Goal: Task Accomplishment & Management: Use online tool/utility

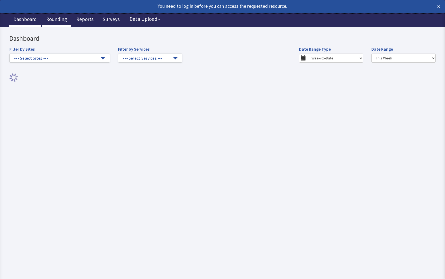
click at [49, 18] on link "Rounding" at bounding box center [56, 19] width 29 height 13
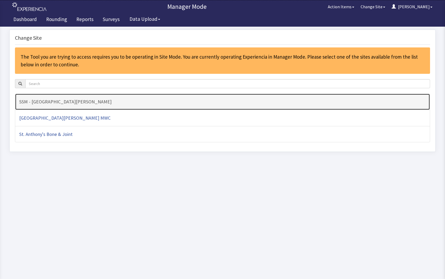
click at [119, 103] on h4 "SSM - [GEOGRAPHIC_DATA][PERSON_NAME]" at bounding box center [222, 101] width 406 height 5
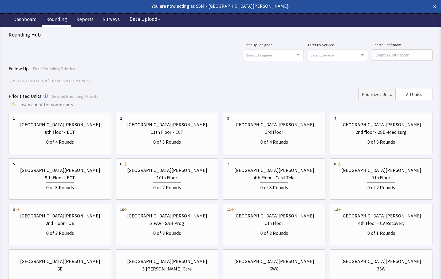
click at [228, 90] on div "Prioritized Units Second Rounding Priority Prioritized Units All Units" at bounding box center [220, 94] width 423 height 11
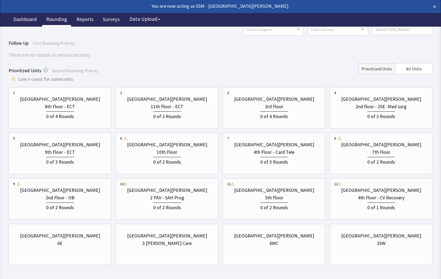
scroll to position [47, 0]
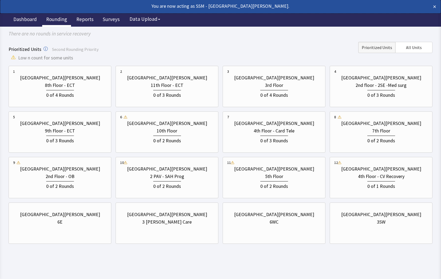
click at [397, 264] on html "You are now acting as SSM - St. Anthony Hospital. × Enterprise SSM - St. Anthon…" at bounding box center [220, 116] width 441 height 326
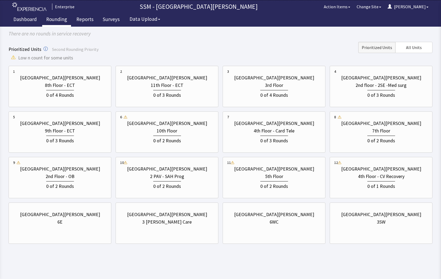
click at [210, 267] on html "Enterprise SSM - St. Anthony Hospital Action Items Change Site Dorothy Menu Men…" at bounding box center [220, 116] width 441 height 326
click at [390, 231] on div "St. Anthony Hospital 3SW" at bounding box center [381, 219] width 94 height 26
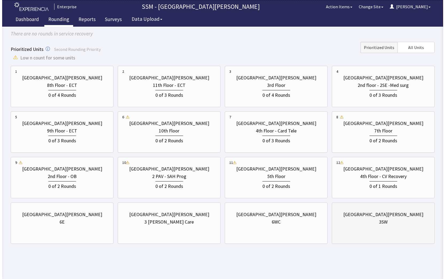
scroll to position [0, 0]
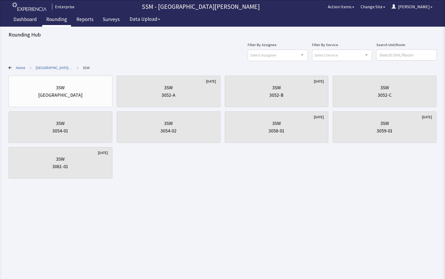
click at [60, 20] on link "Rounding" at bounding box center [56, 19] width 29 height 13
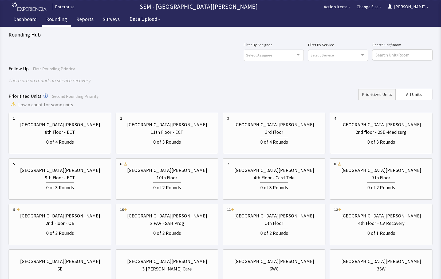
click at [151, 83] on div "There are no rounds in service recovery" at bounding box center [220, 81] width 423 height 8
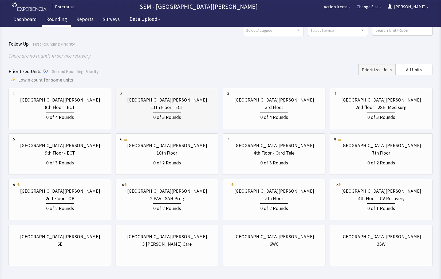
scroll to position [47, 0]
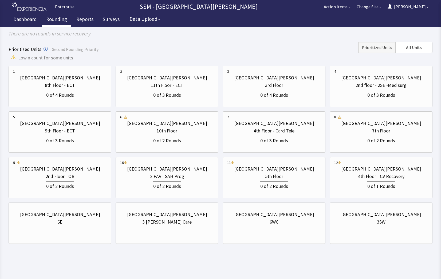
click at [359, 261] on html "Enterprise SSM - St. Anthony Hospital Action Items Change Site Dorothy Menu Men…" at bounding box center [220, 116] width 441 height 326
click at [80, 224] on div "6E" at bounding box center [60, 221] width 94 height 7
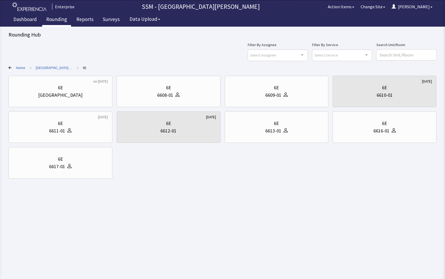
click at [10, 67] on icon at bounding box center [10, 67] width 3 height 3
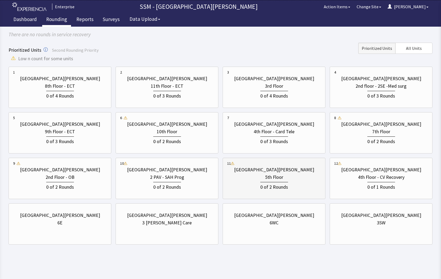
scroll to position [47, 0]
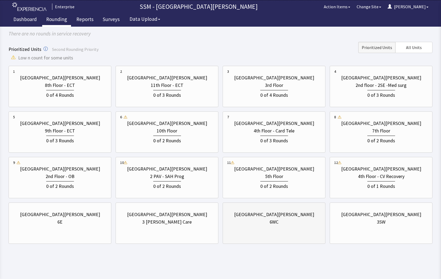
click at [279, 222] on div "6WC" at bounding box center [274, 221] width 94 height 7
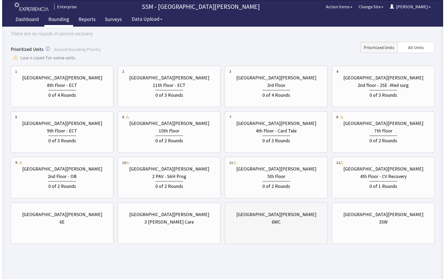
scroll to position [0, 0]
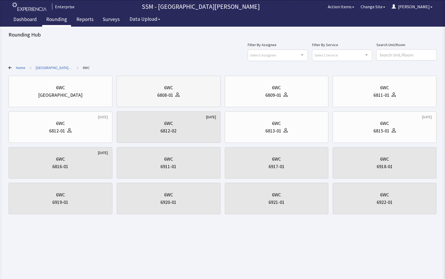
click at [166, 94] on div "6808-01" at bounding box center [165, 94] width 16 height 7
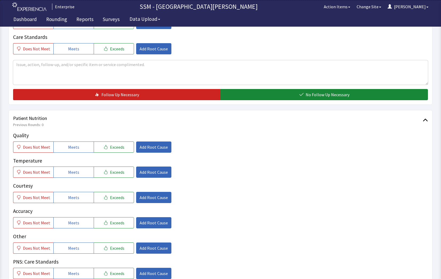
scroll to position [267, 0]
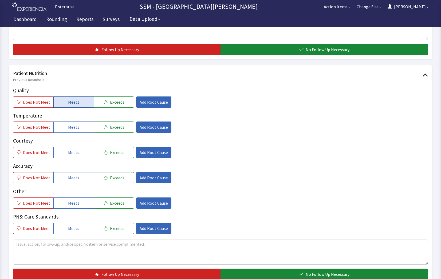
click at [75, 100] on span "Meets" at bounding box center [73, 102] width 11 height 6
click at [75, 130] on span "Meets" at bounding box center [73, 127] width 11 height 6
click at [85, 151] on button "Meets" at bounding box center [73, 152] width 40 height 11
click at [80, 176] on button "Meets" at bounding box center [73, 177] width 40 height 11
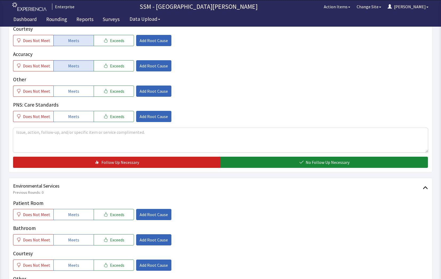
scroll to position [427, 0]
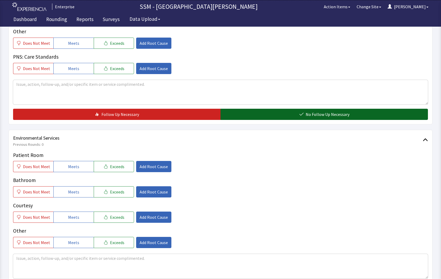
click at [302, 109] on div "Quality Does Not Meet Meets Exceeds Add Root Cause Temperature Does Not Meet Me…" at bounding box center [220, 23] width 414 height 193
click at [302, 112] on icon "button" at bounding box center [301, 114] width 4 height 4
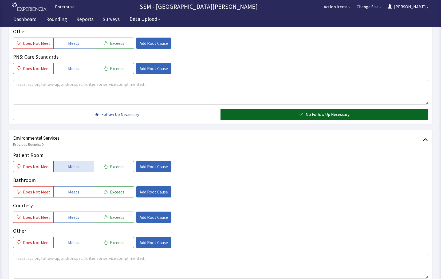
click at [71, 165] on span "Meets" at bounding box center [73, 166] width 11 height 6
drag, startPoint x: 75, startPoint y: 190, endPoint x: 75, endPoint y: 215, distance: 24.5
click at [75, 193] on span "Meets" at bounding box center [73, 192] width 11 height 6
click at [74, 217] on span "Meets" at bounding box center [73, 217] width 11 height 6
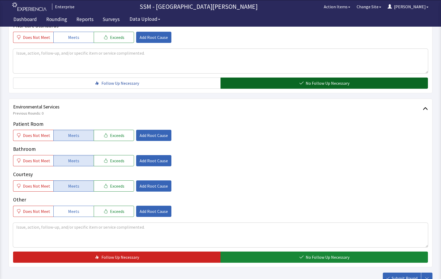
scroll to position [498, 0]
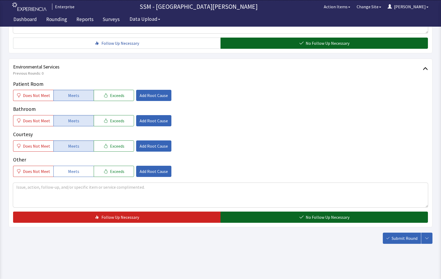
click at [336, 219] on span "No Follow Up Necessary" at bounding box center [327, 217] width 44 height 6
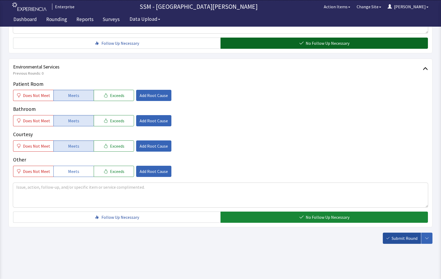
click at [400, 239] on span "Submit Round" at bounding box center [404, 238] width 26 height 6
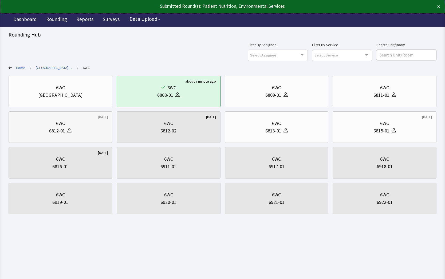
click at [61, 140] on div "6WC 6812-01" at bounding box center [60, 127] width 95 height 26
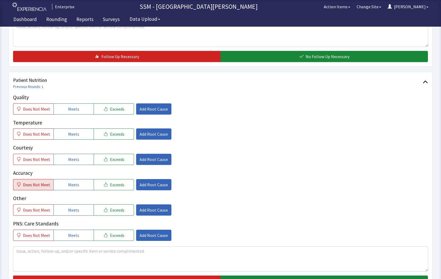
scroll to position [293, 0]
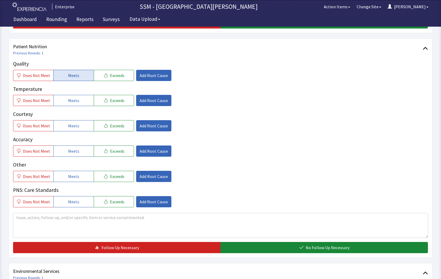
click at [66, 73] on button "Meets" at bounding box center [73, 75] width 40 height 11
click at [70, 100] on span "Meets" at bounding box center [73, 100] width 11 height 6
drag, startPoint x: 68, startPoint y: 128, endPoint x: 72, endPoint y: 135, distance: 8.0
click at [68, 129] on button "Meets" at bounding box center [73, 125] width 40 height 11
click at [74, 151] on span "Meets" at bounding box center [73, 151] width 11 height 6
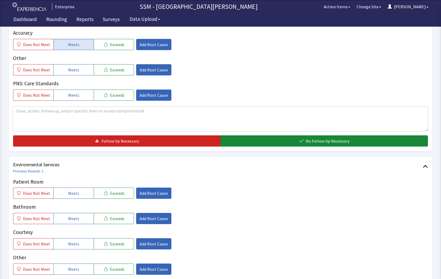
click at [283, 166] on span "Environmental Services" at bounding box center [217, 164] width 409 height 7
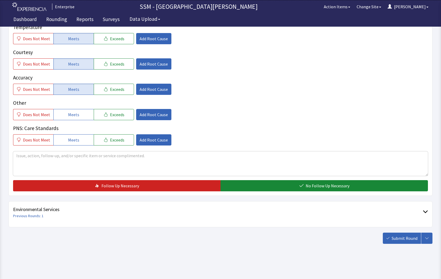
scroll to position [351, 0]
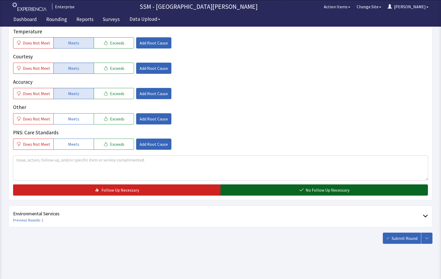
click at [286, 191] on button "No Follow Up Necessary" at bounding box center [323, 190] width 207 height 11
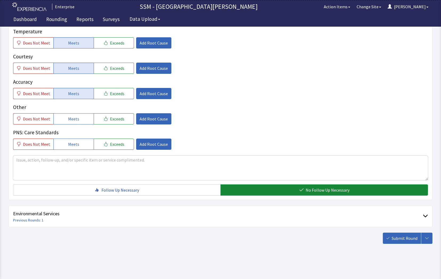
click at [39, 212] on span "Environmental Services" at bounding box center [217, 213] width 409 height 7
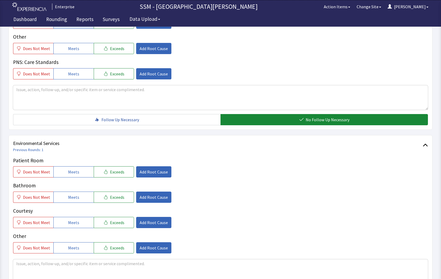
scroll to position [484, 0]
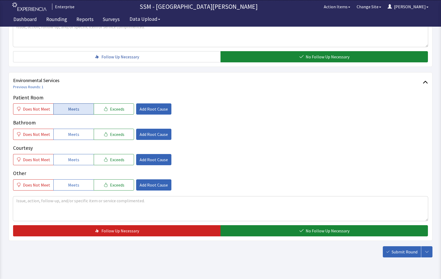
click at [68, 105] on button "Meets" at bounding box center [73, 108] width 40 height 11
click at [77, 135] on span "Meets" at bounding box center [73, 134] width 11 height 6
click at [75, 164] on button "Meets" at bounding box center [73, 159] width 40 height 11
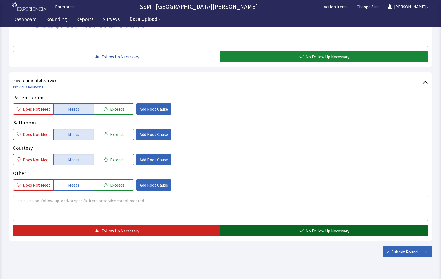
click at [316, 231] on span "No Follow Up Necessary" at bounding box center [327, 231] width 44 height 6
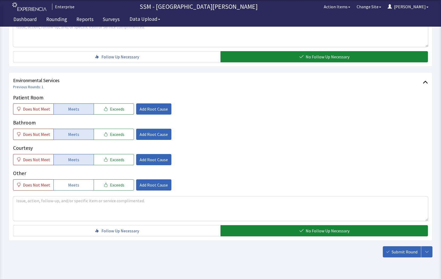
drag, startPoint x: 393, startPoint y: 253, endPoint x: 386, endPoint y: 252, distance: 6.3
click at [393, 254] on span "Submit Round" at bounding box center [404, 252] width 26 height 6
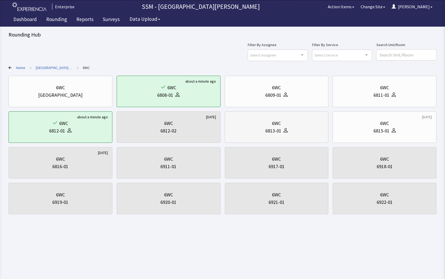
click at [271, 132] on div "6813-01" at bounding box center [273, 130] width 16 height 7
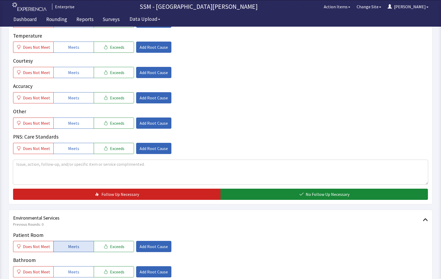
scroll to position [453, 0]
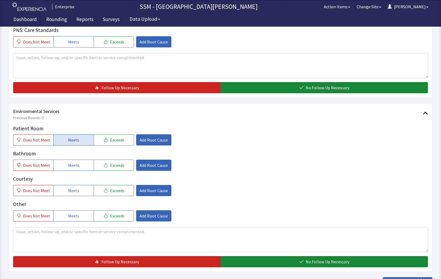
click at [79, 140] on button "Meets" at bounding box center [73, 139] width 40 height 11
click at [75, 166] on span "Meets" at bounding box center [73, 165] width 11 height 6
click at [73, 194] on button "Meets" at bounding box center [73, 190] width 40 height 11
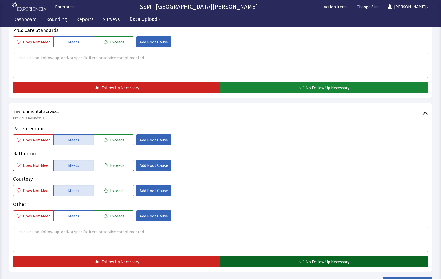
click at [293, 261] on button "No Follow Up Necessary" at bounding box center [323, 261] width 207 height 11
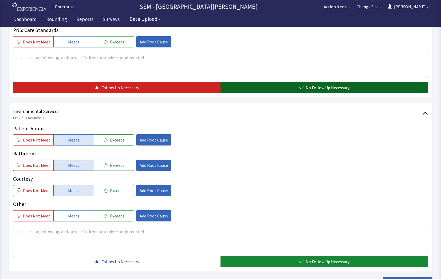
click at [252, 89] on button "No Follow Up Necessary" at bounding box center [323, 87] width 207 height 11
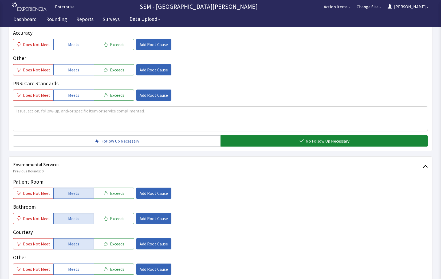
scroll to position [213, 0]
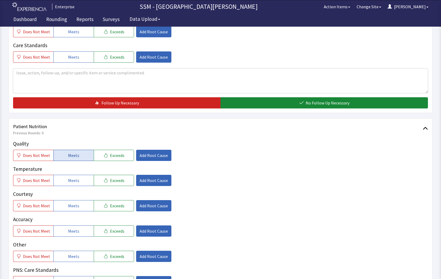
click at [74, 156] on span "Meets" at bounding box center [73, 155] width 11 height 6
click at [77, 182] on span "Meets" at bounding box center [73, 180] width 11 height 6
click at [80, 209] on button "Meets" at bounding box center [73, 205] width 40 height 11
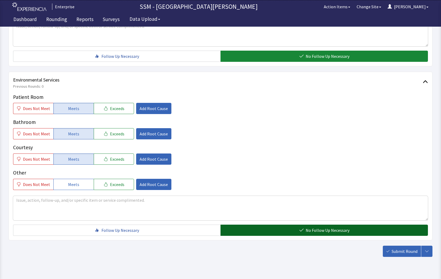
scroll to position [498, 0]
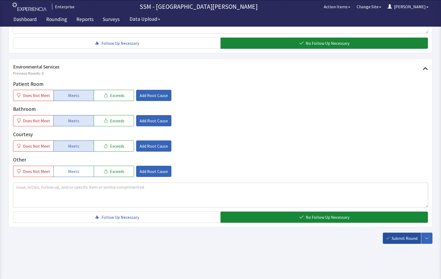
click at [398, 239] on span "Submit Round" at bounding box center [404, 238] width 26 height 6
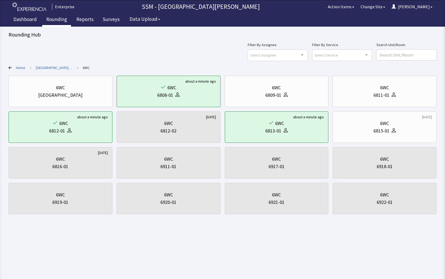
click at [64, 18] on link "Rounding" at bounding box center [56, 19] width 29 height 13
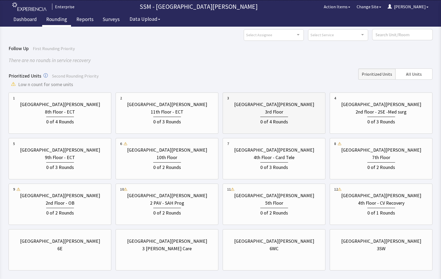
scroll to position [47, 0]
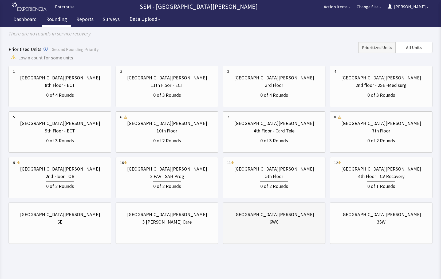
click at [285, 216] on div "[GEOGRAPHIC_DATA][PERSON_NAME]" at bounding box center [274, 214] width 80 height 7
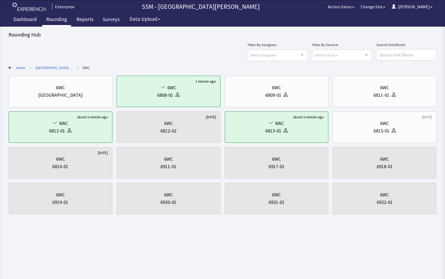
click at [11, 67] on icon at bounding box center [10, 67] width 3 height 3
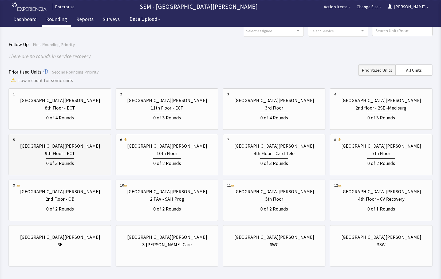
scroll to position [47, 0]
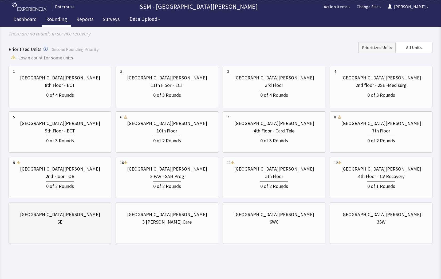
click at [76, 222] on div "6E" at bounding box center [60, 221] width 94 height 7
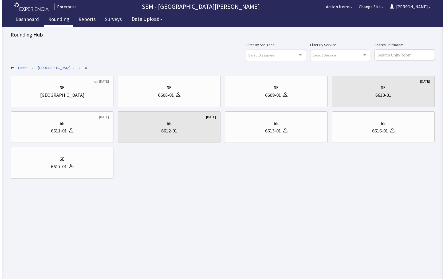
scroll to position [0, 0]
click at [76, 133] on div "6611-01" at bounding box center [60, 130] width 95 height 7
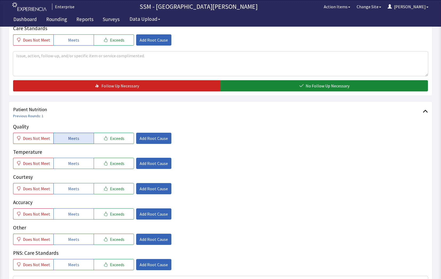
scroll to position [240, 0]
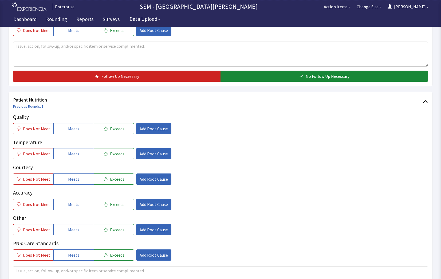
drag, startPoint x: 69, startPoint y: 129, endPoint x: 71, endPoint y: 135, distance: 6.3
click at [69, 129] on span "Meets" at bounding box center [73, 129] width 11 height 6
click at [76, 157] on span "Meets" at bounding box center [73, 154] width 11 height 6
click at [47, 182] on span "Does Not Meet" at bounding box center [36, 179] width 27 height 6
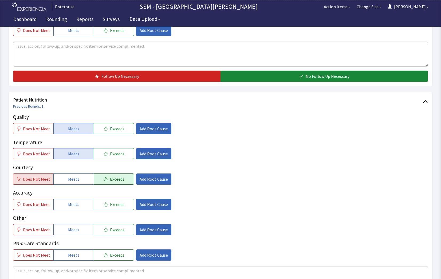
click at [117, 180] on span "Exceeds" at bounding box center [117, 179] width 14 height 6
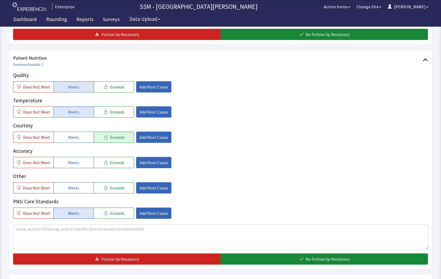
scroll to position [347, 0]
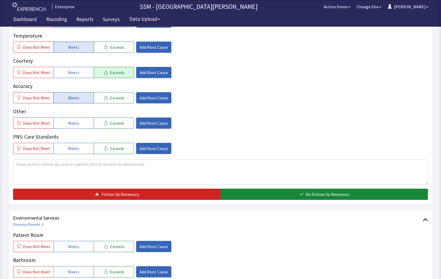
click at [68, 96] on span "Meets" at bounding box center [73, 98] width 11 height 6
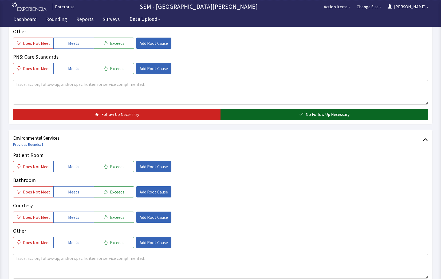
click at [339, 112] on span "No Follow Up Necessary" at bounding box center [327, 114] width 44 height 6
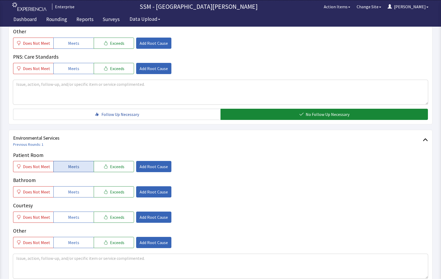
click at [70, 165] on span "Meets" at bounding box center [73, 166] width 11 height 6
click at [68, 195] on span "Meets" at bounding box center [73, 192] width 11 height 6
click at [73, 221] on button "Meets" at bounding box center [73, 217] width 40 height 11
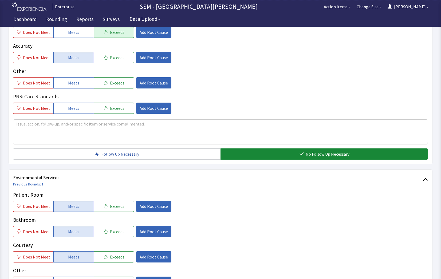
scroll to position [347, 0]
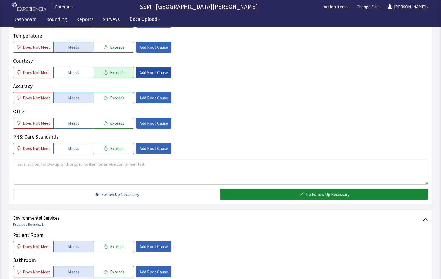
click at [164, 71] on button "Add Root Cause" at bounding box center [153, 72] width 35 height 11
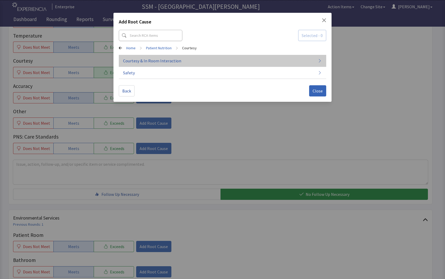
click at [202, 61] on button "Courtesy & In Room Interaction" at bounding box center [222, 61] width 207 height 12
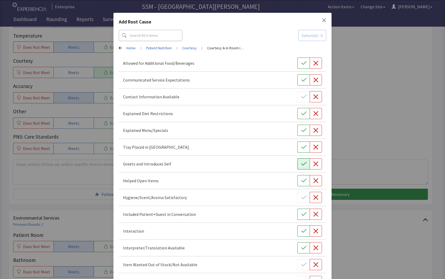
click at [304, 166] on button "button" at bounding box center [303, 163] width 12 height 11
click at [302, 129] on icon "button" at bounding box center [303, 130] width 5 height 5
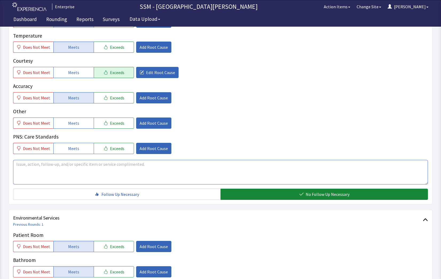
click at [61, 175] on textarea at bounding box center [220, 172] width 414 height 25
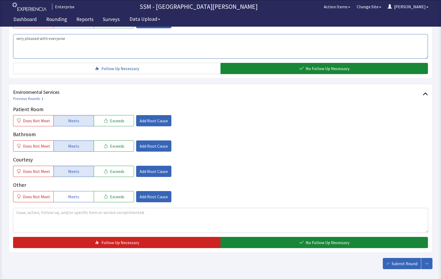
scroll to position [498, 0]
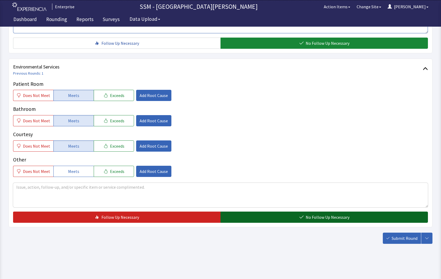
type textarea "very pleased with everyone"
click at [287, 221] on button "No Follow Up Necessary" at bounding box center [323, 217] width 207 height 11
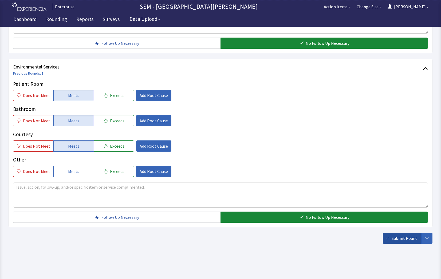
click at [394, 237] on span "Submit Round" at bounding box center [404, 238] width 26 height 6
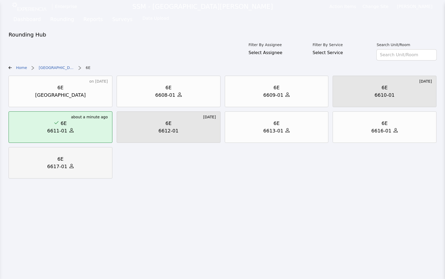
click at [67, 166] on div at bounding box center [70, 166] width 6 height 7
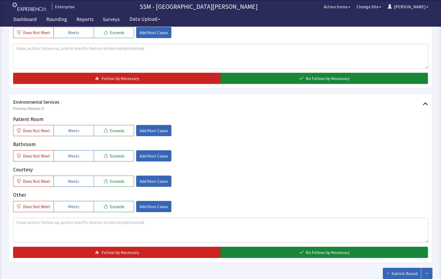
scroll to position [498, 0]
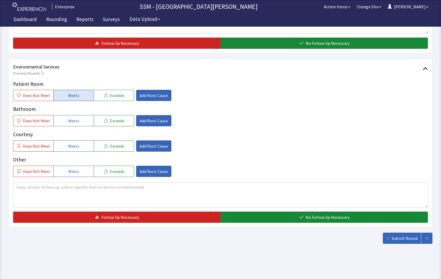
click at [74, 93] on span "Meets" at bounding box center [73, 95] width 11 height 6
click at [74, 122] on span "Meets" at bounding box center [73, 121] width 11 height 6
click at [70, 143] on span "Meets" at bounding box center [73, 146] width 11 height 6
click at [241, 211] on div "Patient Room Does Not Meet Meets Exceeds Add Root Cause Bathroom Does Not Meet …" at bounding box center [220, 151] width 414 height 143
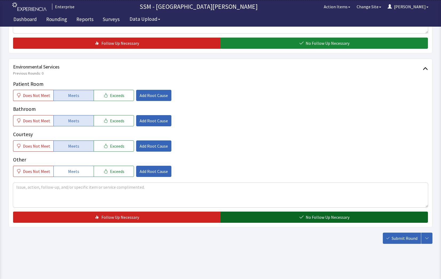
click at [248, 214] on button "No Follow Up Necessary" at bounding box center [323, 217] width 207 height 11
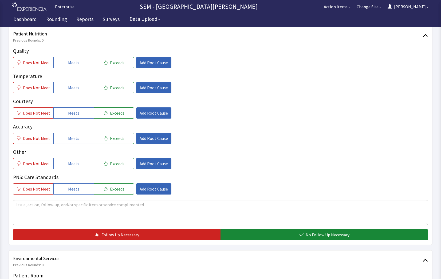
scroll to position [258, 0]
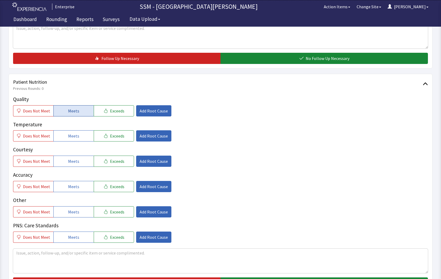
click at [63, 114] on button "Meets" at bounding box center [73, 110] width 40 height 11
drag, startPoint x: 66, startPoint y: 134, endPoint x: 72, endPoint y: 149, distance: 16.0
click at [69, 138] on button "Meets" at bounding box center [73, 135] width 40 height 11
click at [73, 164] on span "Meets" at bounding box center [73, 161] width 11 height 6
click at [77, 186] on span "Meets" at bounding box center [73, 186] width 11 height 6
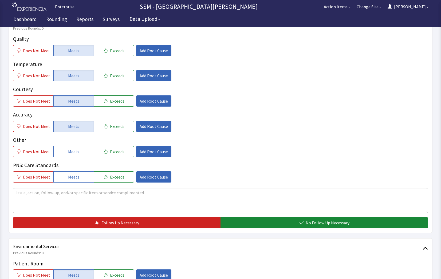
scroll to position [365, 0]
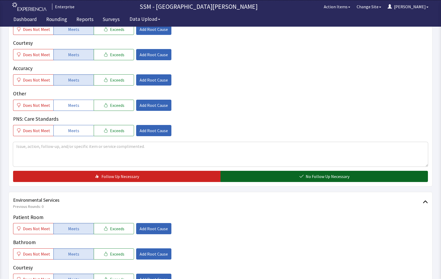
drag, startPoint x: 273, startPoint y: 171, endPoint x: 277, endPoint y: 175, distance: 6.0
click at [276, 175] on button "No Follow Up Necessary" at bounding box center [323, 176] width 207 height 11
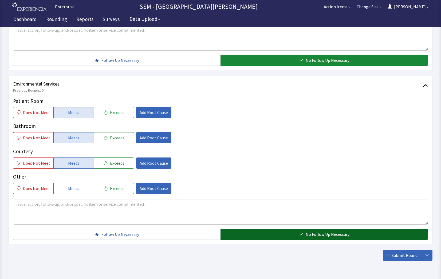
scroll to position [498, 0]
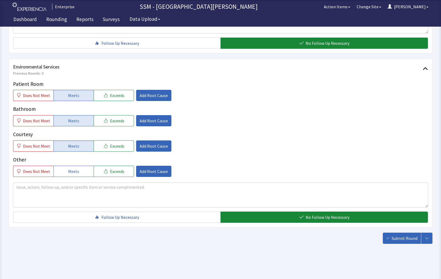
click at [406, 237] on span "Submit Round" at bounding box center [404, 238] width 26 height 6
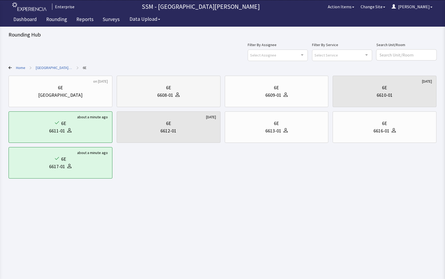
click at [169, 88] on div "6E" at bounding box center [168, 87] width 5 height 7
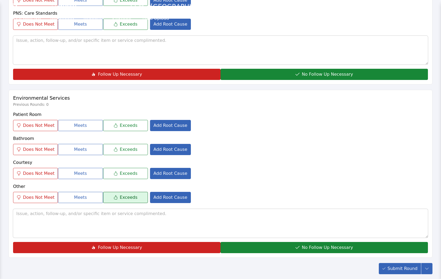
scroll to position [498, 0]
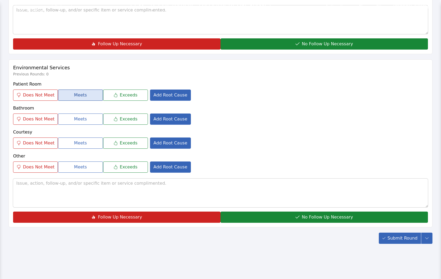
click at [59, 95] on button "Meets" at bounding box center [80, 95] width 45 height 11
drag, startPoint x: 65, startPoint y: 121, endPoint x: 69, endPoint y: 133, distance: 12.1
click at [65, 123] on button "Meets" at bounding box center [80, 119] width 45 height 11
click at [74, 146] on span "Meets" at bounding box center [80, 143] width 13 height 6
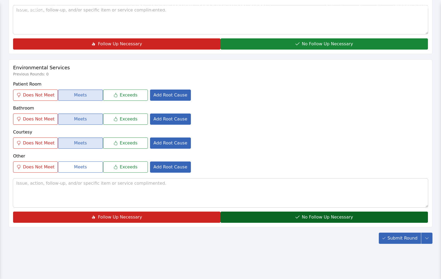
click at [294, 214] on button "No Follow Up Necessary" at bounding box center [323, 217] width 207 height 11
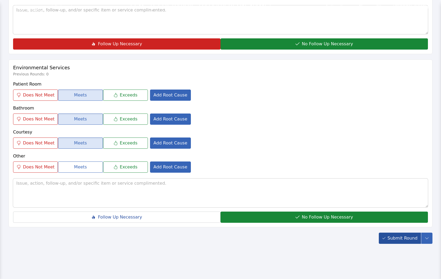
click at [399, 240] on span "Submit Round" at bounding box center [402, 238] width 30 height 6
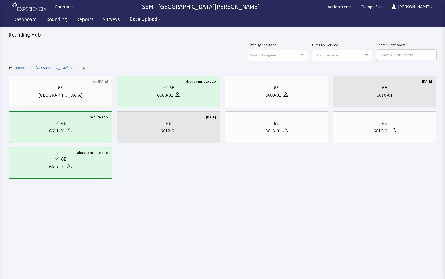
click at [268, 204] on html "Enterprise SSM - St. [PERSON_NAME] Hospital Action Items Change Site [PERSON_NA…" at bounding box center [222, 139] width 445 height 279
click at [53, 20] on link "Rounding" at bounding box center [56, 19] width 29 height 13
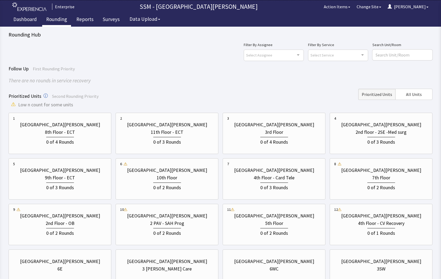
click at [205, 63] on div "Filter By Assignee Select Assignee Clear Selection Dorothy Littleton Allan Bell…" at bounding box center [220, 166] width 423 height 249
click at [160, 43] on div "Filter By Assignee Select Assignee Clear Selection Dorothy Littleton Allan Bell…" at bounding box center [220, 51] width 423 height 19
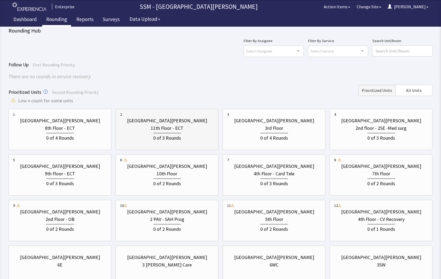
scroll to position [47, 0]
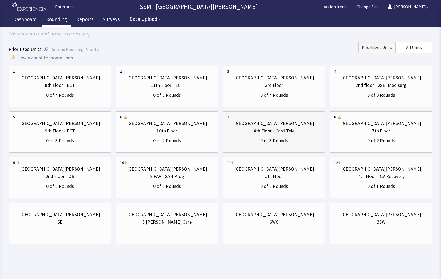
click at [293, 140] on div "0 of 3 Rounds" at bounding box center [274, 140] width 94 height 10
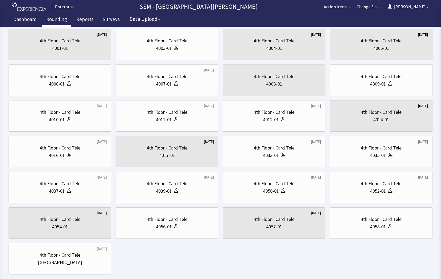
scroll to position [0, 0]
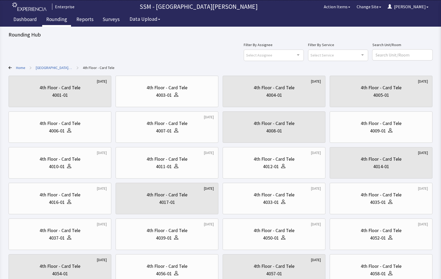
click at [209, 53] on div "Filter By Assignee Select Assignee Clear Selection Dorothy Littleton Allan Bell…" at bounding box center [220, 51] width 423 height 19
click at [182, 91] on div "4th Floor - Card Tele" at bounding box center [166, 87] width 41 height 7
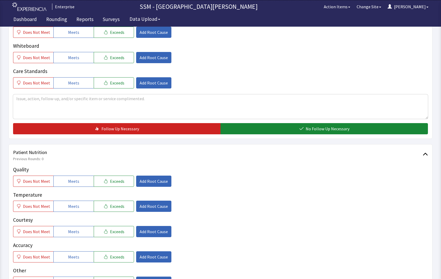
scroll to position [240, 0]
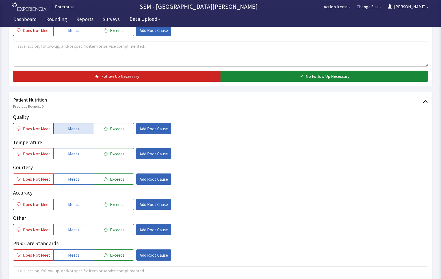
click at [76, 126] on span "Meets" at bounding box center [73, 129] width 11 height 6
drag, startPoint x: 73, startPoint y: 156, endPoint x: 77, endPoint y: 174, distance: 18.5
click at [73, 158] on button "Meets" at bounding box center [73, 153] width 40 height 11
click at [77, 182] on button "Meets" at bounding box center [73, 179] width 40 height 11
click at [75, 206] on span "Meets" at bounding box center [73, 204] width 11 height 6
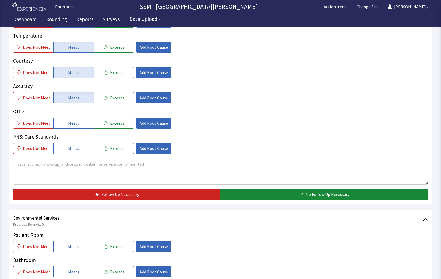
drag, startPoint x: 290, startPoint y: 191, endPoint x: 217, endPoint y: 187, distance: 73.2
click at [291, 191] on button "No Follow Up Necessary" at bounding box center [323, 194] width 207 height 11
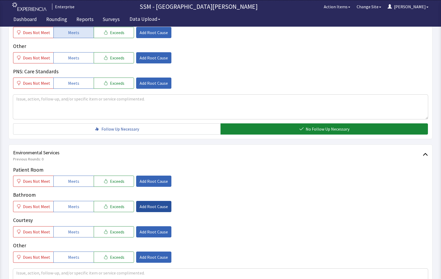
scroll to position [453, 0]
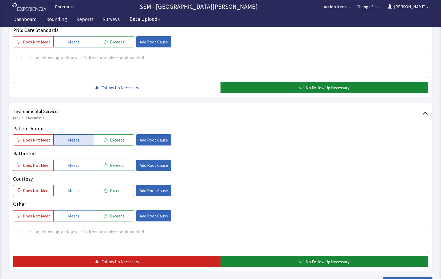
drag, startPoint x: 78, startPoint y: 137, endPoint x: 80, endPoint y: 141, distance: 4.0
click at [80, 140] on button "Meets" at bounding box center [73, 139] width 40 height 11
click at [75, 164] on span "Meets" at bounding box center [73, 165] width 11 height 6
drag, startPoint x: 77, startPoint y: 194, endPoint x: 115, endPoint y: 199, distance: 39.2
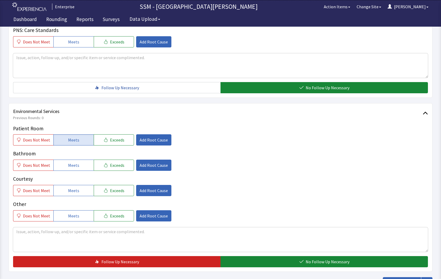
click at [78, 196] on div "Patient Room Does Not Meet Meets Exceeds Add Root Cause Bathroom Does Not Meet …" at bounding box center [220, 173] width 414 height 97
click at [73, 166] on span "Meets" at bounding box center [73, 165] width 11 height 6
click at [76, 191] on span "Meets" at bounding box center [73, 190] width 11 height 6
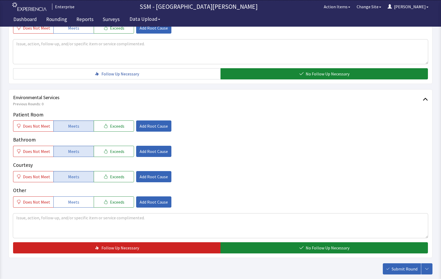
scroll to position [480, 0]
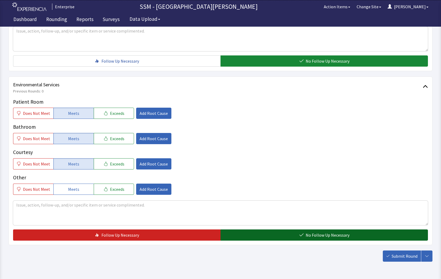
click at [288, 235] on button "No Follow Up Necessary" at bounding box center [323, 235] width 207 height 11
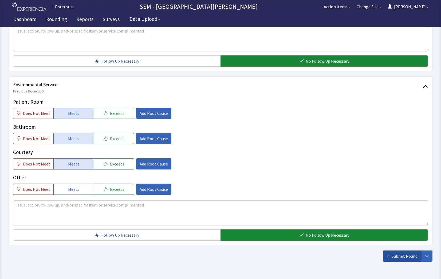
click at [408, 256] on span "Submit Round" at bounding box center [404, 256] width 26 height 6
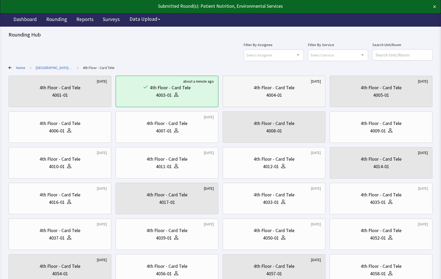
click at [286, 94] on div "4004-01" at bounding box center [274, 94] width 94 height 7
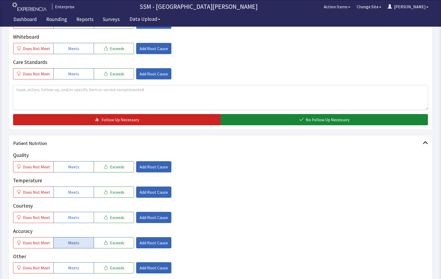
scroll to position [267, 0]
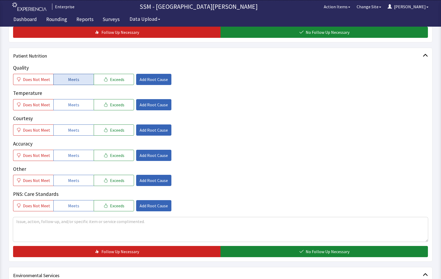
drag, startPoint x: 77, startPoint y: 80, endPoint x: 79, endPoint y: 83, distance: 4.3
click at [78, 82] on button "Meets" at bounding box center [73, 79] width 40 height 11
click at [80, 111] on div "Quality Does Not Meet Meets Exceeds Add Root Cause Temperature Does Not Meet Me…" at bounding box center [220, 137] width 414 height 147
click at [78, 109] on button "Meets" at bounding box center [73, 104] width 40 height 11
drag, startPoint x: 79, startPoint y: 131, endPoint x: 83, endPoint y: 154, distance: 23.4
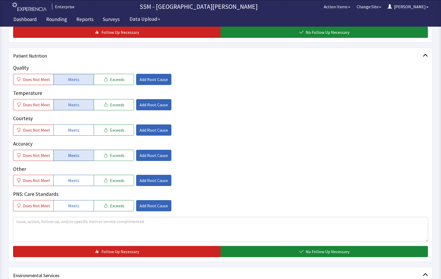
click at [79, 135] on button "Meets" at bounding box center [73, 130] width 40 height 11
click at [84, 158] on button "Meets" at bounding box center [73, 155] width 40 height 11
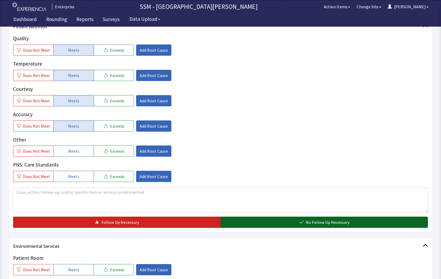
scroll to position [347, 0]
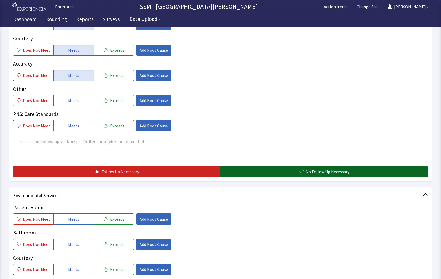
click at [295, 170] on button "No Follow Up Necessary" at bounding box center [323, 171] width 207 height 11
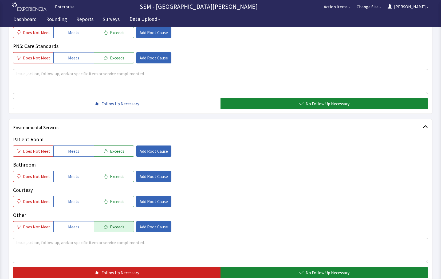
scroll to position [470, 0]
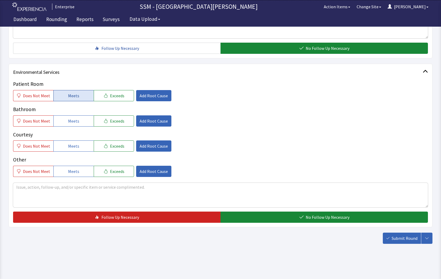
click at [62, 96] on button "Meets" at bounding box center [73, 95] width 40 height 11
click at [60, 116] on button "Meets" at bounding box center [73, 120] width 40 height 11
click at [71, 147] on span "Meets" at bounding box center [73, 146] width 11 height 6
drag, startPoint x: 320, startPoint y: 219, endPoint x: 367, endPoint y: 228, distance: 47.4
click at [321, 220] on span "No Follow Up Necessary" at bounding box center [327, 217] width 44 height 6
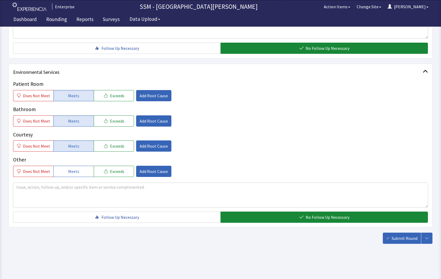
drag, startPoint x: 393, startPoint y: 241, endPoint x: 363, endPoint y: 241, distance: 29.9
click at [393, 242] on button "Submit Round" at bounding box center [401, 238] width 38 height 11
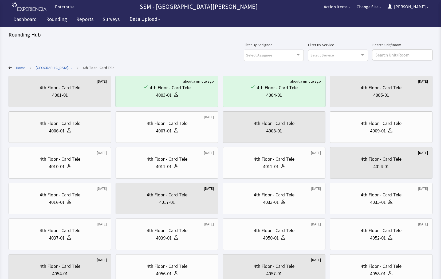
click at [66, 131] on div at bounding box center [68, 130] width 6 height 7
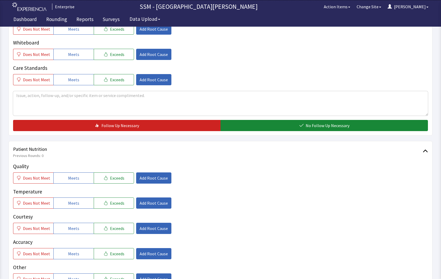
scroll to position [267, 0]
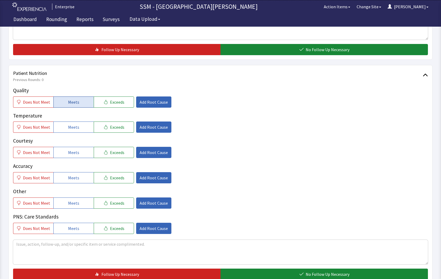
click at [69, 99] on span "Meets" at bounding box center [73, 102] width 11 height 6
click at [69, 128] on span "Meets" at bounding box center [73, 127] width 11 height 6
click at [71, 147] on button "Meets" at bounding box center [73, 152] width 40 height 11
click at [83, 181] on button "Meets" at bounding box center [73, 177] width 40 height 11
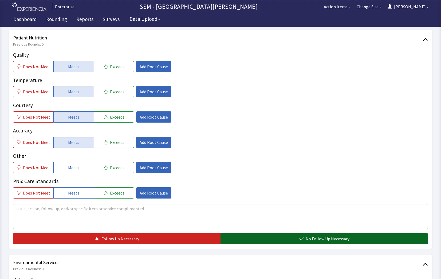
scroll to position [347, 0]
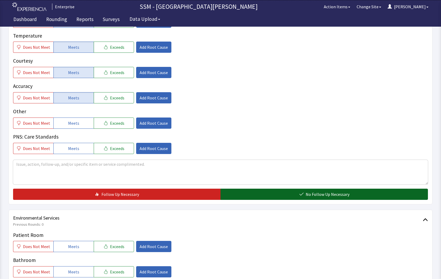
click at [309, 194] on span "No Follow Up Necessary" at bounding box center [327, 194] width 44 height 6
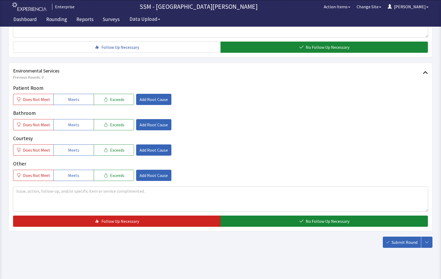
scroll to position [498, 0]
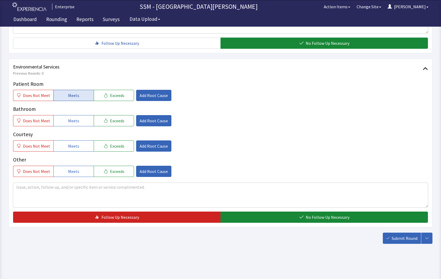
click at [74, 94] on span "Meets" at bounding box center [73, 95] width 11 height 6
click at [73, 122] on span "Meets" at bounding box center [73, 121] width 11 height 6
click at [78, 137] on p "Courtesy" at bounding box center [220, 135] width 414 height 8
drag, startPoint x: 79, startPoint y: 141, endPoint x: 131, endPoint y: 155, distance: 54.9
click at [80, 141] on button "Meets" at bounding box center [73, 146] width 40 height 11
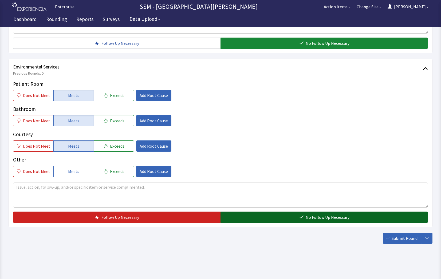
drag, startPoint x: 290, startPoint y: 221, endPoint x: 306, endPoint y: 222, distance: 16.6
click at [293, 222] on button "No Follow Up Necessary" at bounding box center [323, 217] width 207 height 11
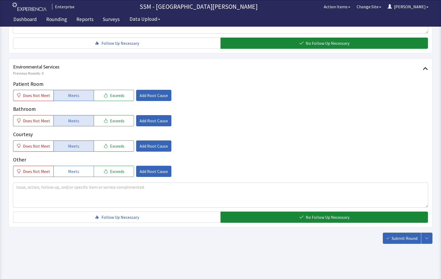
click at [386, 239] on button "Submit Round" at bounding box center [401, 238] width 38 height 11
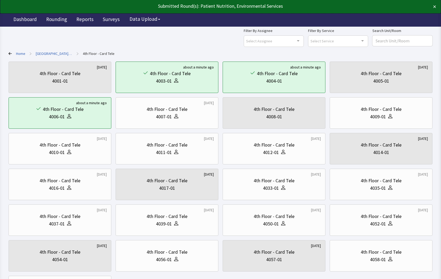
scroll to position [27, 0]
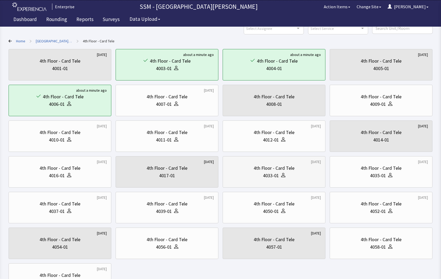
click at [281, 183] on div "4th Floor - Card Tele 4033-01" at bounding box center [274, 172] width 94 height 26
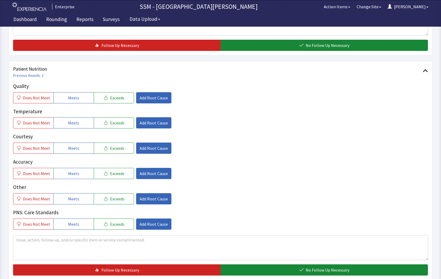
scroll to position [320, 0]
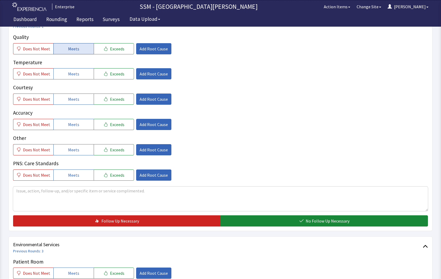
click at [63, 46] on button "Meets" at bounding box center [73, 48] width 40 height 11
click at [79, 78] on button "Meets" at bounding box center [73, 73] width 40 height 11
click at [65, 101] on button "Meets" at bounding box center [73, 99] width 40 height 11
drag, startPoint x: 74, startPoint y: 124, endPoint x: 112, endPoint y: 138, distance: 40.6
click at [82, 129] on button "Meets" at bounding box center [73, 124] width 40 height 11
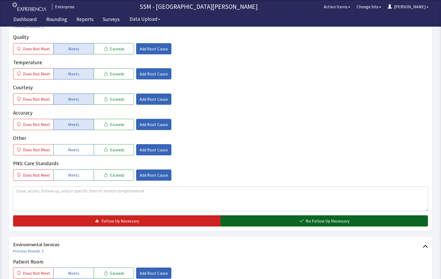
click at [292, 222] on button "No Follow Up Necessary" at bounding box center [323, 220] width 207 height 11
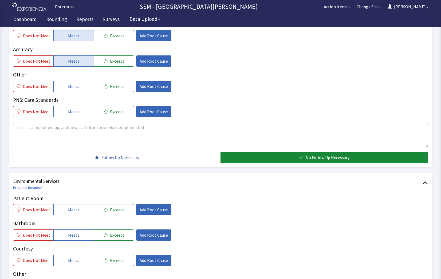
scroll to position [480, 0]
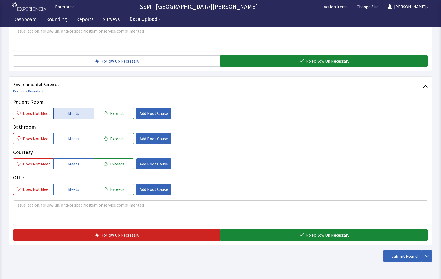
click at [75, 115] on span "Meets" at bounding box center [73, 113] width 11 height 6
click at [77, 137] on span "Meets" at bounding box center [73, 138] width 11 height 6
drag, startPoint x: 79, startPoint y: 165, endPoint x: 271, endPoint y: 196, distance: 194.2
click at [83, 167] on button "Meets" at bounding box center [73, 163] width 40 height 11
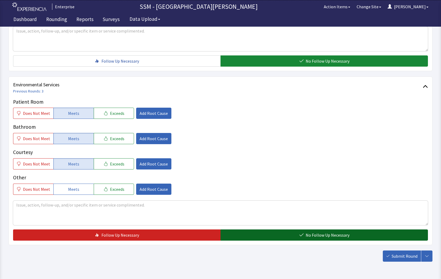
click at [308, 234] on span "No Follow Up Necessary" at bounding box center [327, 235] width 44 height 6
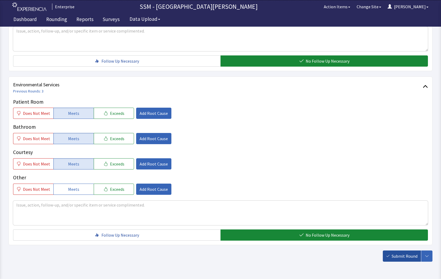
click at [404, 258] on span "Submit Round" at bounding box center [404, 256] width 26 height 6
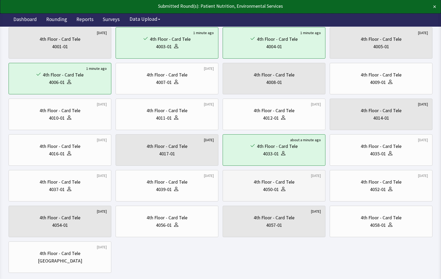
scroll to position [78, 0]
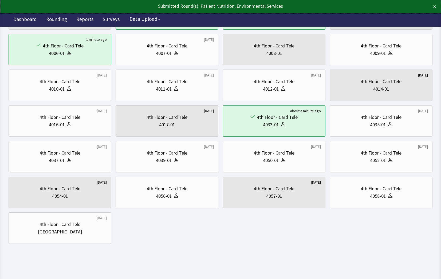
click at [319, 242] on div "[DATE] 4th Floor - Card Tele 4001-01 1 minute ago 4th Floor - Card Tele 4003-01…" at bounding box center [220, 121] width 423 height 246
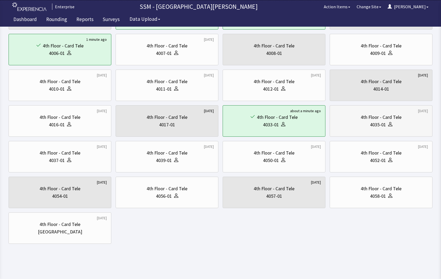
click at [362, 129] on div "4th Floor - Card Tele 4035-01" at bounding box center [381, 121] width 94 height 26
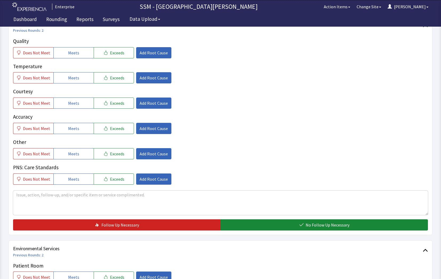
scroll to position [267, 0]
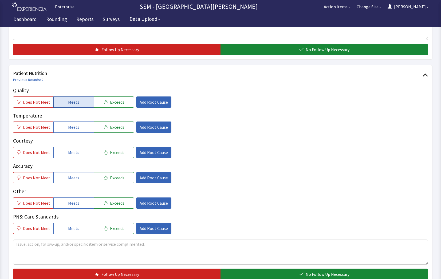
click at [70, 103] on span "Meets" at bounding box center [73, 102] width 11 height 6
click at [71, 131] on button "Meets" at bounding box center [73, 127] width 40 height 11
click at [69, 151] on span "Meets" at bounding box center [73, 152] width 11 height 6
click at [75, 183] on button "Meets" at bounding box center [73, 177] width 40 height 11
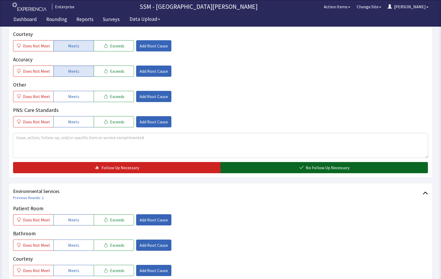
click at [301, 169] on icon "button" at bounding box center [301, 168] width 4 height 4
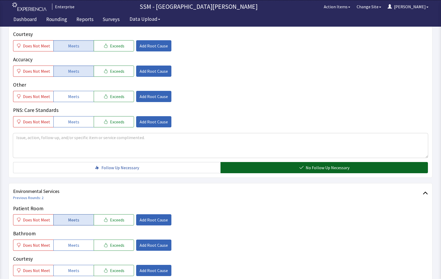
click at [59, 219] on button "Meets" at bounding box center [73, 219] width 40 height 11
drag, startPoint x: 64, startPoint y: 245, endPoint x: 79, endPoint y: 273, distance: 31.7
click at [66, 250] on button "Meets" at bounding box center [73, 245] width 40 height 11
click at [79, 274] on button "Meets" at bounding box center [73, 270] width 40 height 11
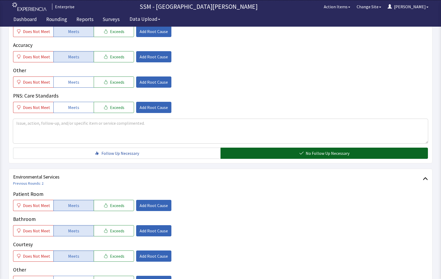
scroll to position [498, 0]
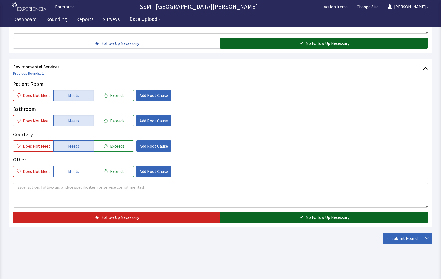
drag, startPoint x: 326, startPoint y: 221, endPoint x: 331, endPoint y: 222, distance: 5.3
click at [330, 222] on button "No Follow Up Necessary" at bounding box center [323, 217] width 207 height 11
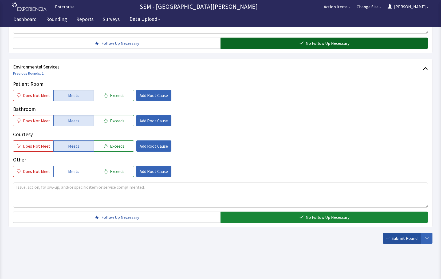
click at [402, 242] on button "Submit Round" at bounding box center [401, 238] width 38 height 11
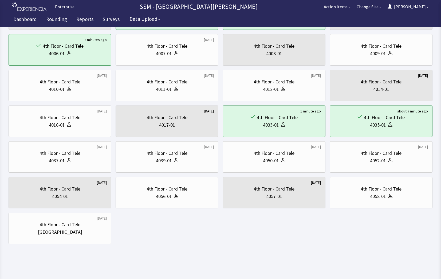
scroll to position [78, 0]
click at [141, 197] on div "4056-01" at bounding box center [167, 196] width 94 height 7
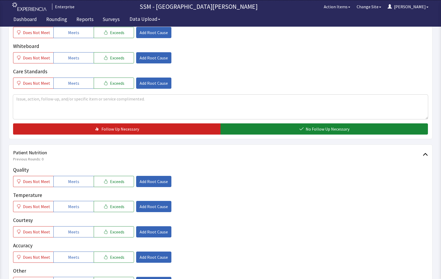
scroll to position [213, 0]
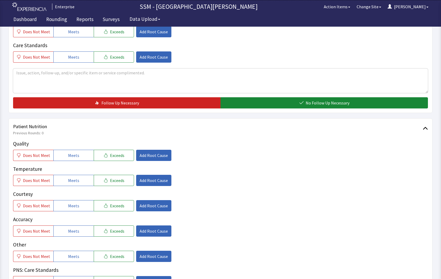
click at [83, 161] on div "Quality Does Not Meet Meets Exceeds Add Root Cause Temperature Does Not Meet Me…" at bounding box center [220, 213] width 414 height 147
click at [77, 178] on button "Meets" at bounding box center [73, 180] width 40 height 11
click at [70, 157] on span "Meets" at bounding box center [73, 155] width 11 height 6
click at [77, 207] on button "Meets" at bounding box center [73, 205] width 40 height 11
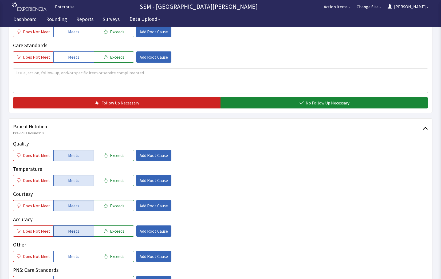
click at [74, 234] on span "Meets" at bounding box center [73, 231] width 11 height 6
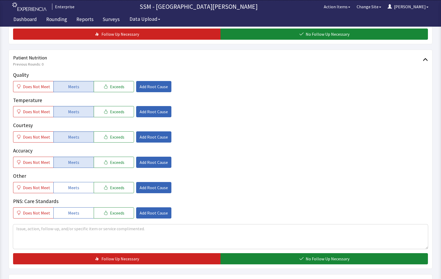
scroll to position [347, 0]
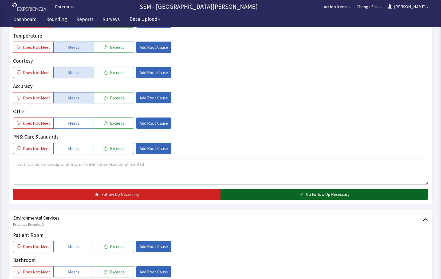
click at [274, 194] on button "No Follow Up Necessary" at bounding box center [323, 194] width 207 height 11
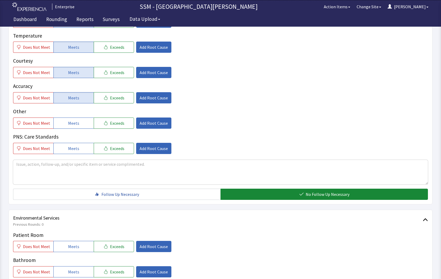
scroll to position [480, 0]
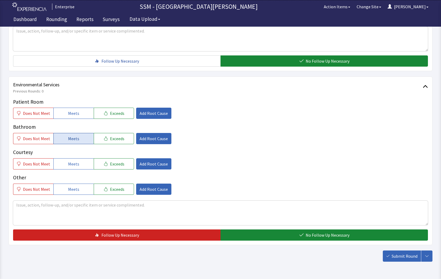
drag, startPoint x: 85, startPoint y: 111, endPoint x: 75, endPoint y: 136, distance: 27.2
click at [85, 112] on button "Meets" at bounding box center [73, 113] width 40 height 11
click at [73, 141] on span "Meets" at bounding box center [73, 138] width 11 height 6
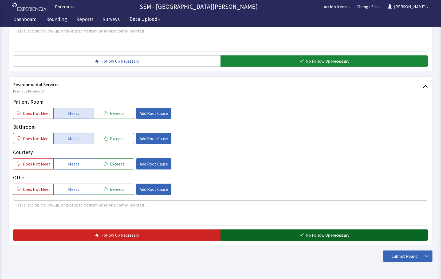
drag, startPoint x: 276, startPoint y: 237, endPoint x: 367, endPoint y: 254, distance: 92.5
click at [277, 237] on button "No Follow Up Necessary" at bounding box center [323, 235] width 207 height 11
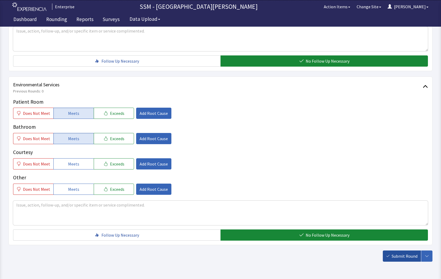
click at [404, 258] on span "Submit Round" at bounding box center [404, 256] width 26 height 6
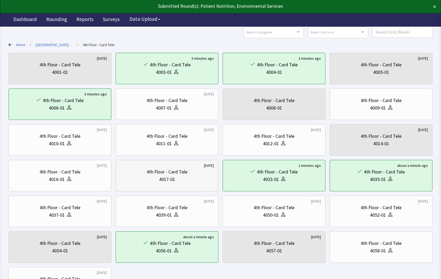
scroll to position [78, 0]
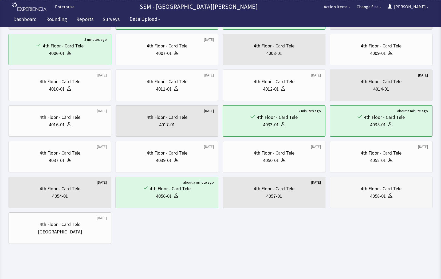
click at [391, 197] on icon at bounding box center [390, 196] width 4 height 4
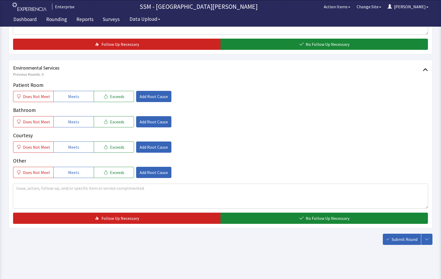
scroll to position [498, 0]
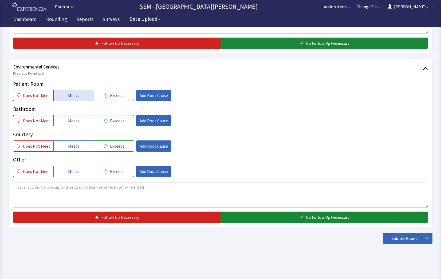
click at [72, 95] on span "Meets" at bounding box center [73, 95] width 11 height 6
click at [78, 128] on div "Patient Room Does Not Meet Meets Exceeds Add Root Cause Bathroom Does Not Meet …" at bounding box center [220, 128] width 414 height 97
click at [78, 122] on button "Meets" at bounding box center [73, 120] width 40 height 11
click at [80, 153] on div "Patient Room Does Not Meet Meets Exceeds Add Root Cause Bathroom Does Not Meet …" at bounding box center [220, 128] width 414 height 97
click at [78, 148] on button "Meets" at bounding box center [73, 146] width 40 height 11
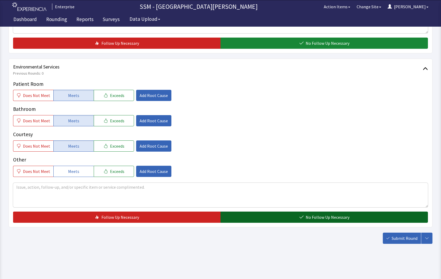
click at [250, 214] on button "No Follow Up Necessary" at bounding box center [323, 217] width 207 height 11
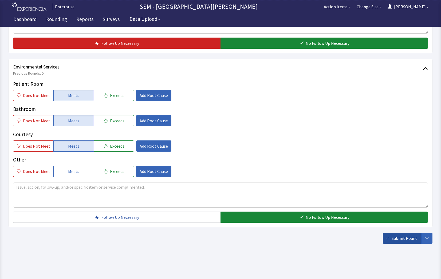
click at [402, 238] on span "Submit Round" at bounding box center [404, 238] width 26 height 6
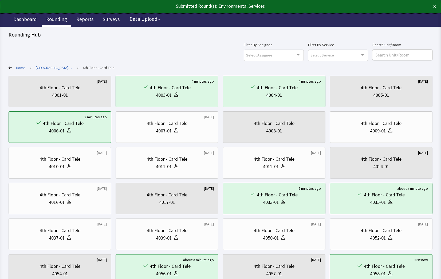
click at [60, 20] on link "Rounding" at bounding box center [56, 19] width 29 height 13
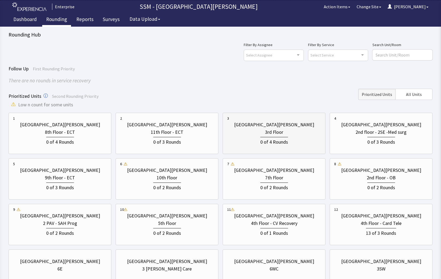
click at [257, 137] on div "0 of 4 Rounds" at bounding box center [274, 141] width 94 height 10
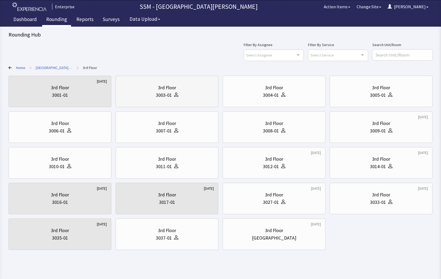
click at [143, 93] on div "3003-01" at bounding box center [167, 94] width 94 height 7
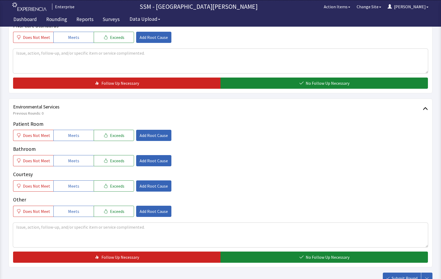
scroll to position [480, 0]
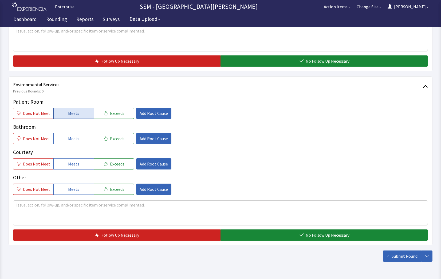
click at [59, 112] on button "Meets" at bounding box center [73, 113] width 40 height 11
click at [64, 137] on button "Meets" at bounding box center [73, 138] width 40 height 11
drag, startPoint x: 70, startPoint y: 163, endPoint x: 72, endPoint y: 163, distance: 2.7
click at [70, 163] on span "Meets" at bounding box center [73, 164] width 11 height 6
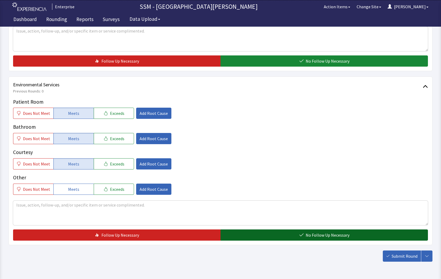
drag, startPoint x: 276, startPoint y: 234, endPoint x: 298, endPoint y: 239, distance: 22.7
click at [281, 238] on button "No Follow Up Necessary" at bounding box center [323, 235] width 207 height 11
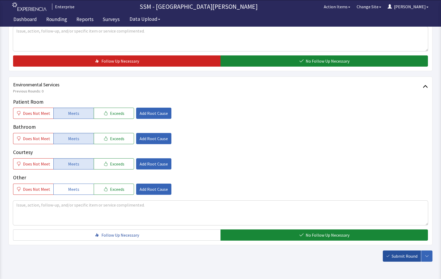
click at [390, 257] on button "Submit Round" at bounding box center [401, 256] width 38 height 11
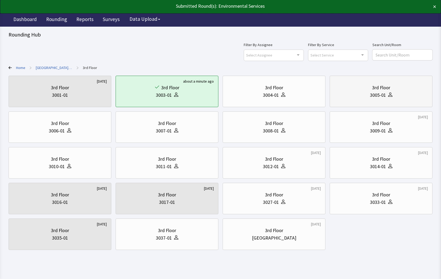
click at [408, 96] on div "3005-01" at bounding box center [381, 94] width 94 height 7
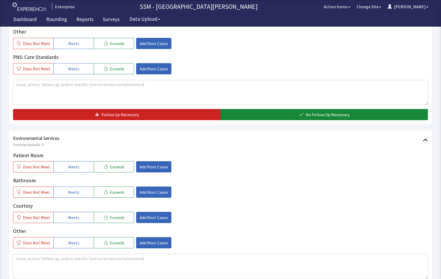
scroll to position [427, 0]
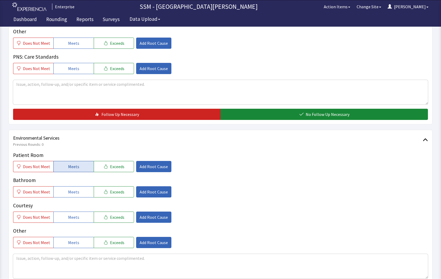
drag, startPoint x: 85, startPoint y: 155, endPoint x: 81, endPoint y: 162, distance: 8.2
click at [85, 155] on p "Patient Room" at bounding box center [220, 155] width 414 height 8
click at [79, 164] on button "Meets" at bounding box center [73, 166] width 40 height 11
drag, startPoint x: 79, startPoint y: 190, endPoint x: 81, endPoint y: 218, distance: 27.5
click at [79, 191] on button "Meets" at bounding box center [73, 191] width 40 height 11
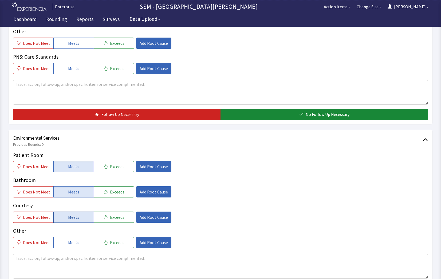
click at [81, 221] on button "Meets" at bounding box center [73, 217] width 40 height 11
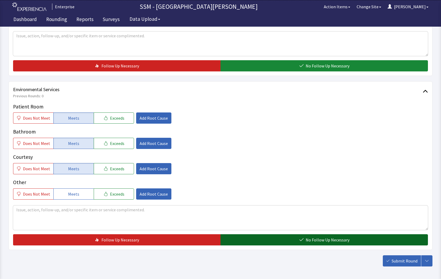
scroll to position [498, 0]
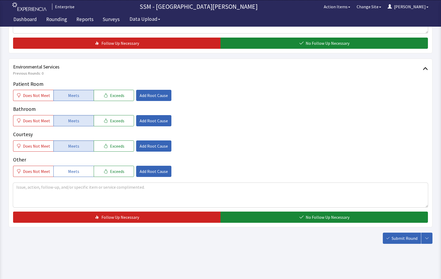
click at [282, 224] on div "Environmental Services Previous Rounds: 0 Patient Room Does Not Meet Meets Exce…" at bounding box center [220, 143] width 423 height 169
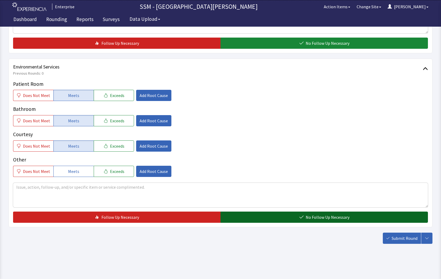
click at [281, 221] on button "No Follow Up Necessary" at bounding box center [323, 217] width 207 height 11
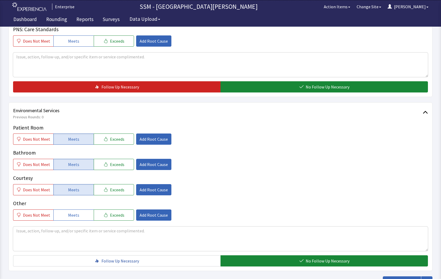
scroll to position [365, 0]
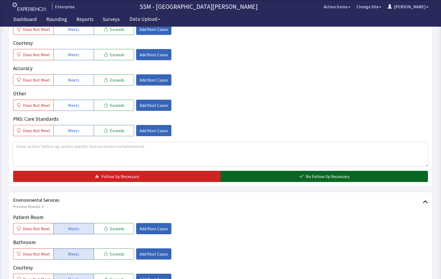
click at [308, 177] on span "No Follow Up Necessary" at bounding box center [327, 176] width 44 height 6
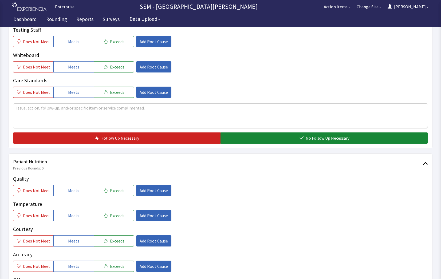
scroll to position [178, 0]
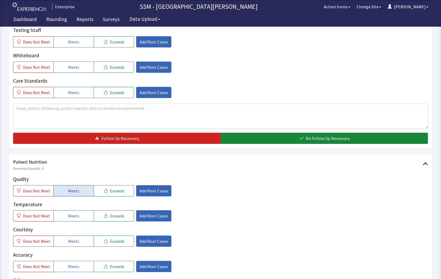
click at [69, 193] on span "Meets" at bounding box center [73, 191] width 11 height 6
drag, startPoint x: 72, startPoint y: 214, endPoint x: 73, endPoint y: 218, distance: 3.5
click at [72, 216] on span "Meets" at bounding box center [73, 216] width 11 height 6
click at [77, 244] on button "Meets" at bounding box center [73, 241] width 40 height 11
drag, startPoint x: 78, startPoint y: 269, endPoint x: 95, endPoint y: 261, distance: 18.4
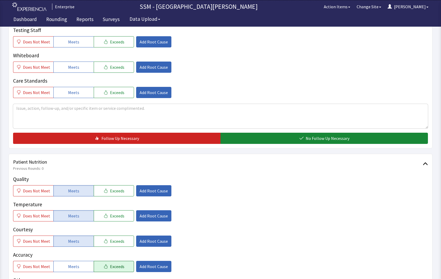
click at [79, 269] on button "Meets" at bounding box center [73, 266] width 40 height 11
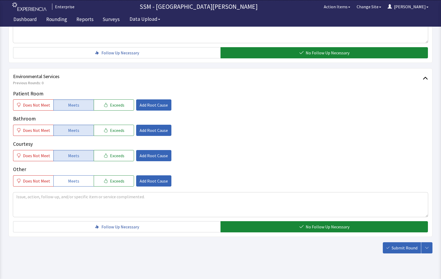
scroll to position [498, 0]
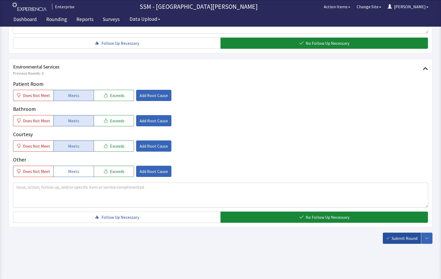
click at [393, 237] on span "Submit Round" at bounding box center [404, 238] width 26 height 6
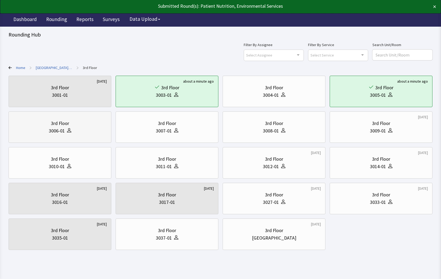
click at [38, 131] on div "3006-01" at bounding box center [60, 130] width 94 height 7
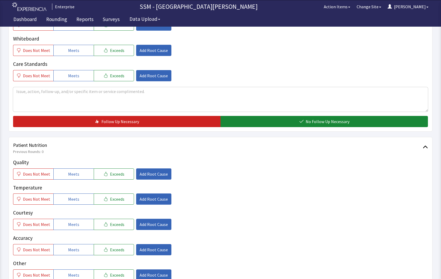
scroll to position [267, 0]
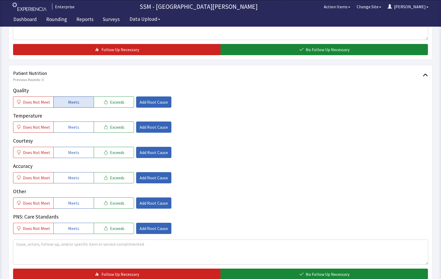
click at [72, 99] on span "Meets" at bounding box center [73, 102] width 11 height 6
click at [69, 127] on span "Meets" at bounding box center [73, 127] width 11 height 6
click at [73, 154] on span "Meets" at bounding box center [73, 152] width 11 height 6
click at [83, 178] on button "Meets" at bounding box center [73, 177] width 40 height 11
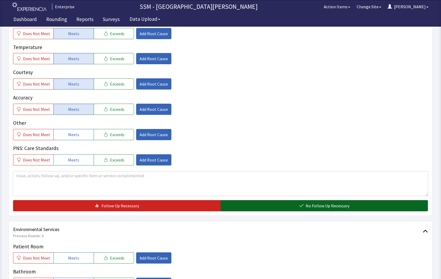
scroll to position [347, 0]
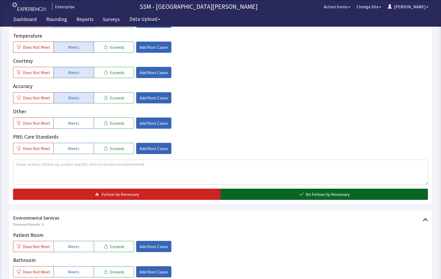
click at [296, 193] on button "No Follow Up Necessary" at bounding box center [323, 194] width 207 height 11
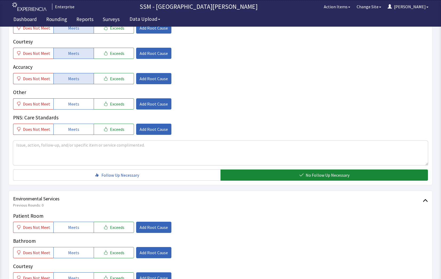
scroll to position [480, 0]
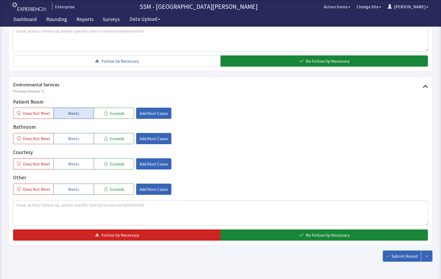
click at [72, 110] on button "Meets" at bounding box center [73, 113] width 40 height 11
click at [65, 138] on button "Meets" at bounding box center [73, 138] width 40 height 11
click at [74, 161] on button "Meets" at bounding box center [73, 163] width 40 height 11
drag, startPoint x: 294, startPoint y: 237, endPoint x: 360, endPoint y: 245, distance: 66.6
click at [295, 237] on button "No Follow Up Necessary" at bounding box center [323, 235] width 207 height 11
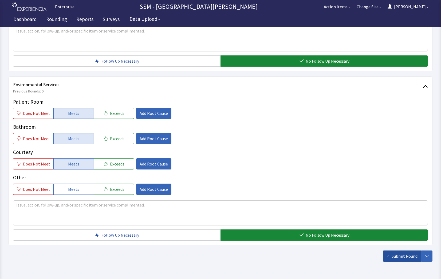
click at [396, 254] on span "Submit Round" at bounding box center [404, 256] width 26 height 6
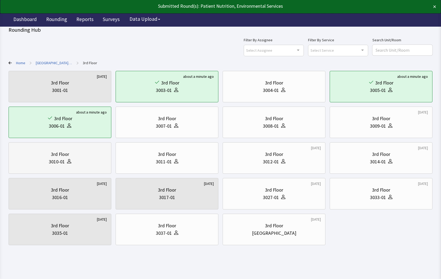
scroll to position [6, 0]
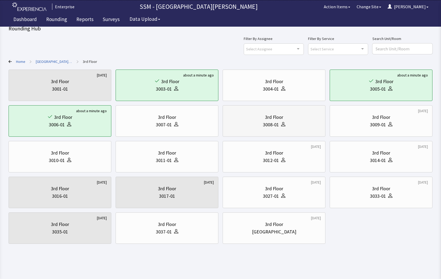
click at [261, 126] on div "3008-01" at bounding box center [274, 124] width 94 height 7
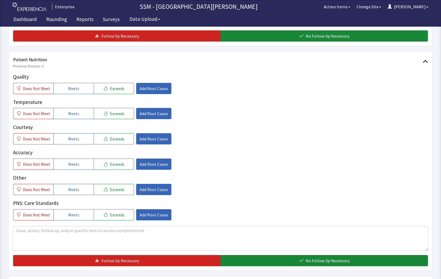
scroll to position [267, 0]
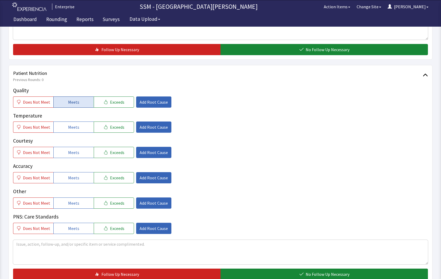
click at [80, 103] on button "Meets" at bounding box center [73, 102] width 40 height 11
click at [77, 130] on button "Meets" at bounding box center [73, 127] width 40 height 11
drag, startPoint x: 76, startPoint y: 156, endPoint x: 77, endPoint y: 178, distance: 21.3
click at [76, 158] on div "Quality Does Not Meet Meets Exceeds Add Root Cause Temperature Does Not Meet Me…" at bounding box center [220, 160] width 414 height 147
click at [77, 178] on span "Meets" at bounding box center [73, 178] width 11 height 6
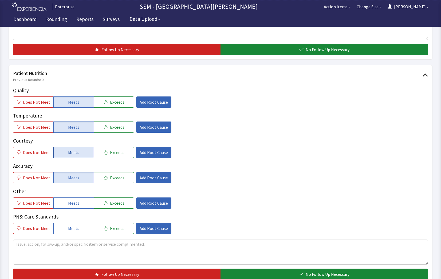
click at [73, 147] on button "Meets" at bounding box center [73, 152] width 40 height 11
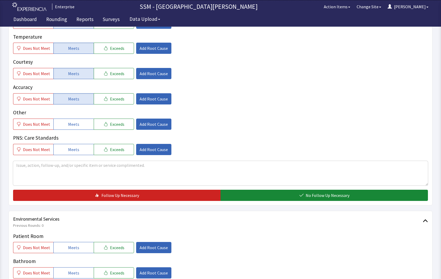
scroll to position [400, 0]
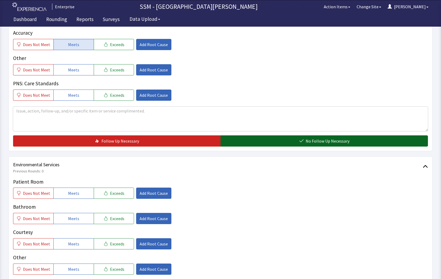
click at [324, 144] on button "No Follow Up Necessary" at bounding box center [323, 140] width 207 height 11
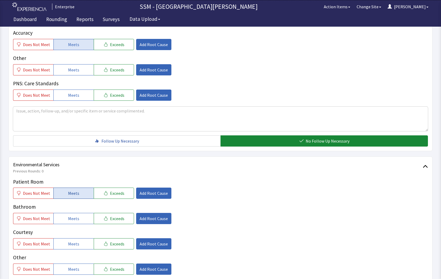
click at [73, 195] on span "Meets" at bounding box center [73, 193] width 11 height 6
click at [72, 219] on span "Meets" at bounding box center [73, 218] width 11 height 6
click at [74, 248] on button "Meets" at bounding box center [73, 243] width 40 height 11
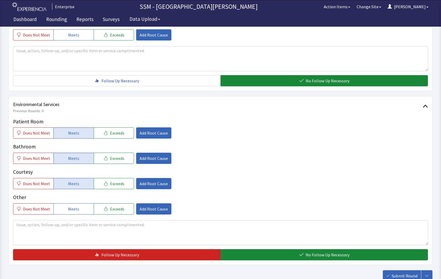
scroll to position [498, 0]
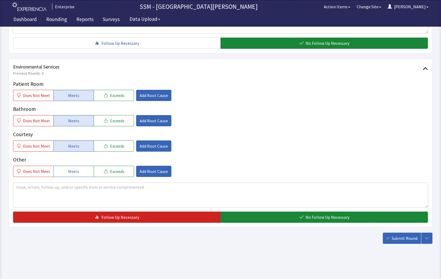
click at [283, 225] on div "Environmental Services Previous Rounds: 0 Patient Room Does Not Meet Meets Exce…" at bounding box center [220, 143] width 423 height 169
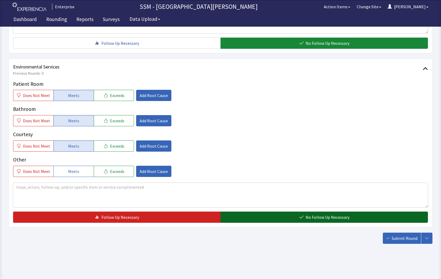
click at [284, 221] on button "No Follow Up Necessary" at bounding box center [323, 217] width 207 height 11
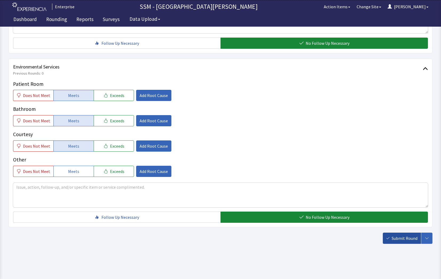
click at [402, 242] on button "Submit Round" at bounding box center [401, 238] width 38 height 11
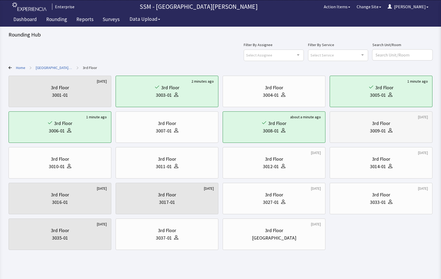
click at [410, 131] on div "3009-01" at bounding box center [381, 130] width 94 height 7
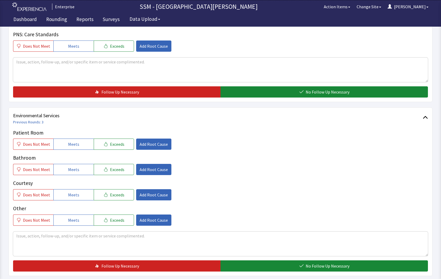
scroll to position [480, 0]
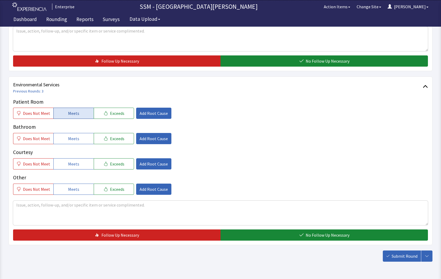
click at [68, 111] on span "Meets" at bounding box center [73, 113] width 11 height 6
drag, startPoint x: 66, startPoint y: 137, endPoint x: 73, endPoint y: 153, distance: 17.9
click at [68, 138] on span "Meets" at bounding box center [73, 138] width 11 height 6
click at [75, 162] on span "Meets" at bounding box center [73, 164] width 11 height 6
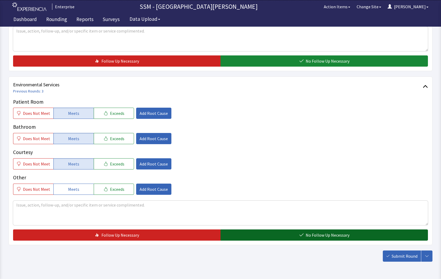
click at [319, 239] on button "No Follow Up Necessary" at bounding box center [323, 235] width 207 height 11
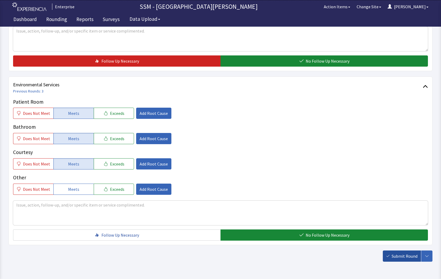
click at [398, 259] on button "Submit Round" at bounding box center [401, 256] width 38 height 11
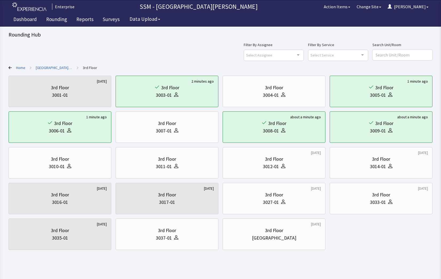
click at [343, 249] on div "4 days ago 3rd Floor 3001-01 2 minutes ago 3rd Floor 3003-01 3rd Floor 3004-01 …" at bounding box center [220, 163] width 423 height 174
click at [60, 173] on div "3rd Floor 3010-01" at bounding box center [60, 163] width 94 height 26
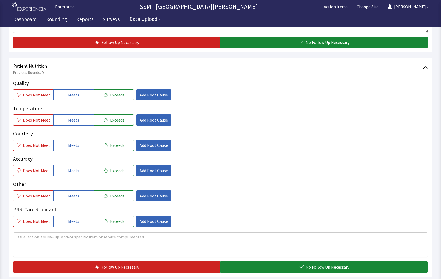
scroll to position [293, 0]
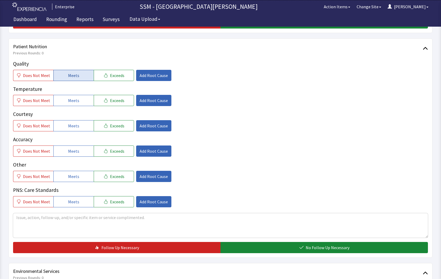
click at [61, 73] on button "Meets" at bounding box center [73, 75] width 40 height 11
click at [82, 104] on button "Meets" at bounding box center [73, 100] width 40 height 11
drag, startPoint x: 74, startPoint y: 125, endPoint x: 80, endPoint y: 161, distance: 36.2
click at [77, 132] on div "Quality Does Not Meet Meets Exceeds Add Root Cause Temperature Does Not Meet Me…" at bounding box center [220, 133] width 414 height 147
click at [79, 128] on button "Meets" at bounding box center [73, 125] width 40 height 11
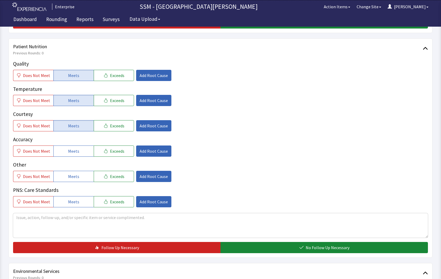
drag, startPoint x: 71, startPoint y: 147, endPoint x: 119, endPoint y: 169, distance: 52.0
click at [74, 150] on button "Meets" at bounding box center [73, 151] width 40 height 11
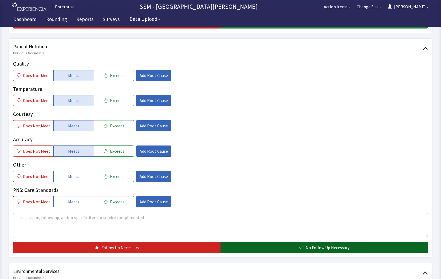
click at [260, 250] on button "No Follow Up Necessary" at bounding box center [323, 247] width 207 height 11
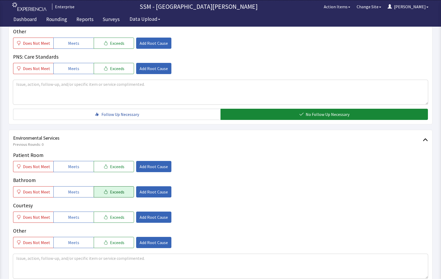
scroll to position [480, 0]
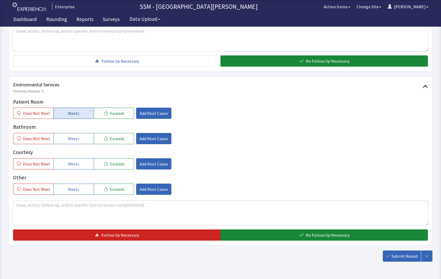
click at [65, 111] on button "Meets" at bounding box center [73, 113] width 40 height 11
click at [71, 138] on span "Meets" at bounding box center [73, 138] width 11 height 6
click at [73, 166] on span "Meets" at bounding box center [73, 164] width 11 height 6
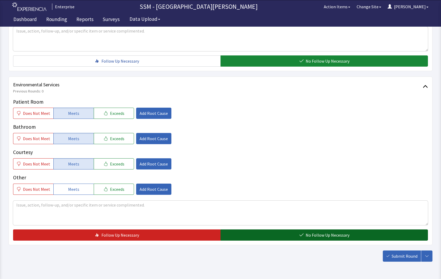
click at [290, 235] on button "No Follow Up Necessary" at bounding box center [323, 235] width 207 height 11
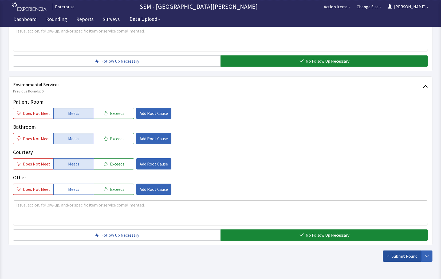
click at [396, 257] on span "Submit Round" at bounding box center [404, 256] width 26 height 6
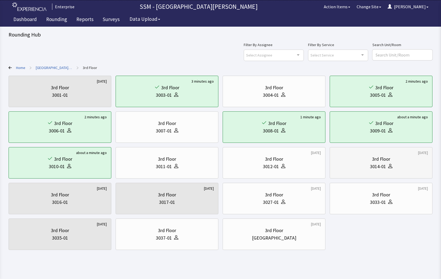
click at [410, 171] on div "3rd Floor 3014-01" at bounding box center [381, 163] width 94 height 26
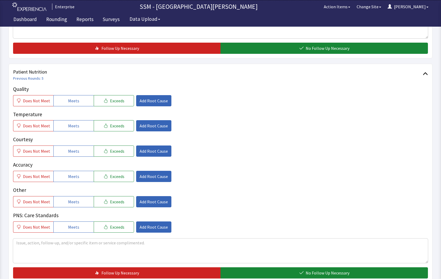
scroll to position [293, 0]
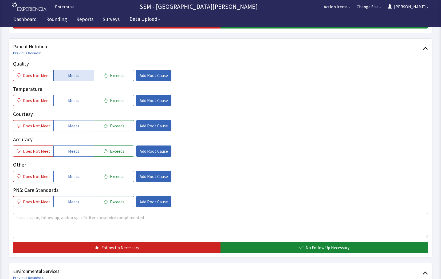
click at [75, 77] on span "Meets" at bounding box center [73, 75] width 11 height 6
drag, startPoint x: 73, startPoint y: 104, endPoint x: 76, endPoint y: 126, distance: 22.4
click at [74, 107] on div "Quality Does Not Meet Meets Exceeds Add Root Cause Temperature Does Not Meet Me…" at bounding box center [220, 133] width 414 height 147
click at [75, 127] on span "Meets" at bounding box center [73, 126] width 11 height 6
click at [62, 103] on button "Meets" at bounding box center [73, 100] width 40 height 11
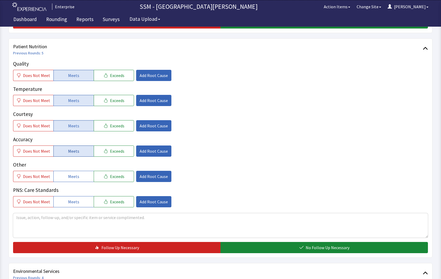
click at [65, 147] on button "Meets" at bounding box center [73, 151] width 40 height 11
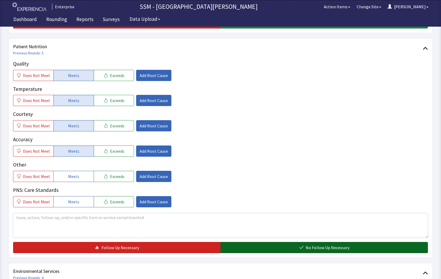
click at [272, 248] on button "No Follow Up Necessary" at bounding box center [323, 247] width 207 height 11
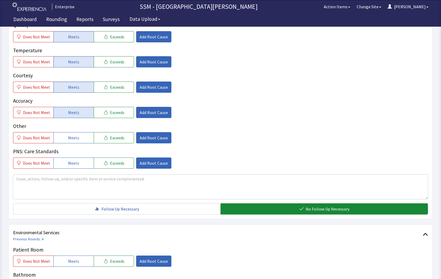
scroll to position [400, 0]
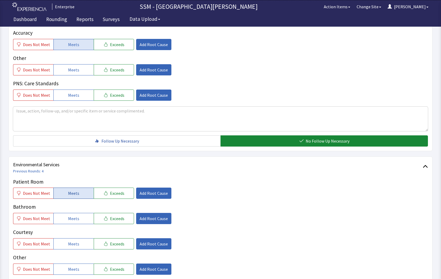
click at [68, 194] on span "Meets" at bounding box center [73, 193] width 11 height 6
click at [75, 221] on span "Meets" at bounding box center [73, 218] width 11 height 6
click at [81, 243] on button "Meets" at bounding box center [73, 243] width 40 height 11
click at [74, 219] on span "Meets" at bounding box center [73, 218] width 11 height 6
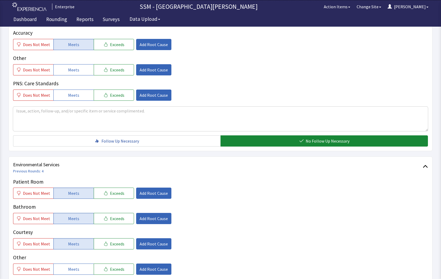
drag, startPoint x: 80, startPoint y: 266, endPoint x: 237, endPoint y: 220, distance: 162.8
click at [81, 266] on button "Meets" at bounding box center [73, 269] width 40 height 11
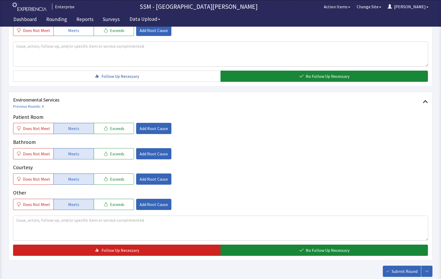
scroll to position [498, 0]
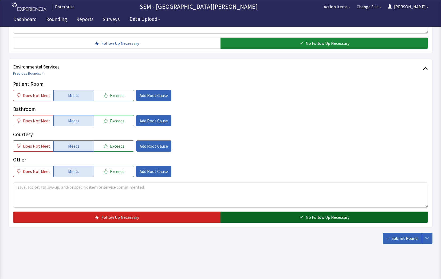
click at [348, 216] on button "No Follow Up Necessary" at bounding box center [323, 217] width 207 height 11
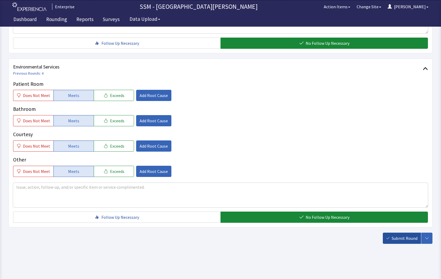
click at [399, 238] on span "Submit Round" at bounding box center [404, 238] width 26 height 6
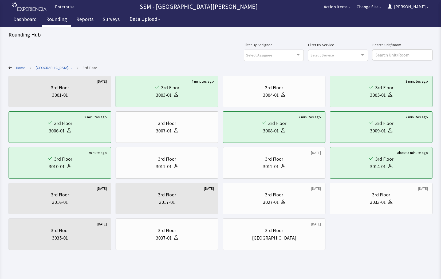
click at [61, 21] on link "Rounding" at bounding box center [56, 19] width 29 height 13
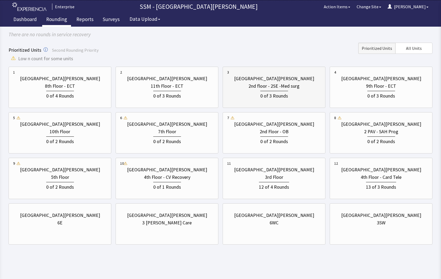
scroll to position [47, 0]
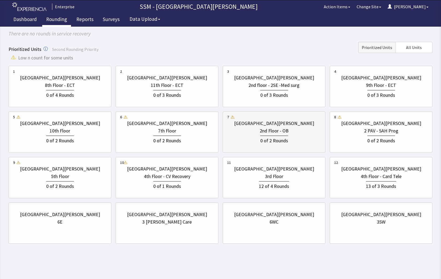
click at [263, 142] on div "0 of 2 Rounds" at bounding box center [274, 140] width 28 height 9
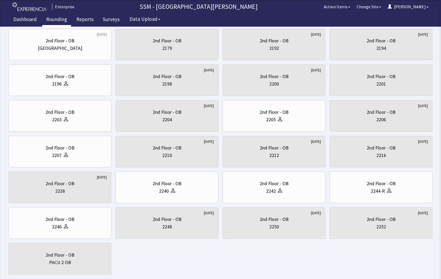
scroll to position [0, 0]
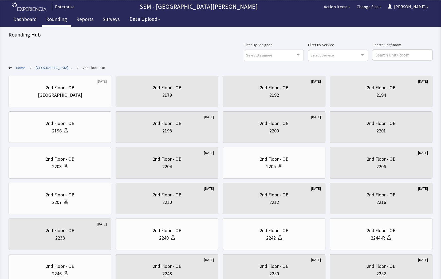
click at [130, 45] on div "Filter By Assignee Select Assignee Clear Selection [PERSON_NAME] [PERSON_NAME] …" at bounding box center [220, 51] width 423 height 19
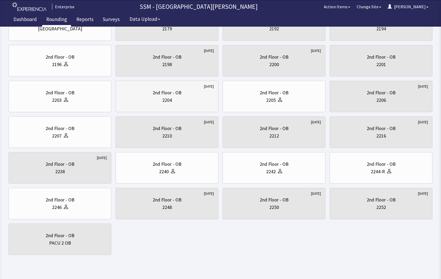
scroll to position [78, 0]
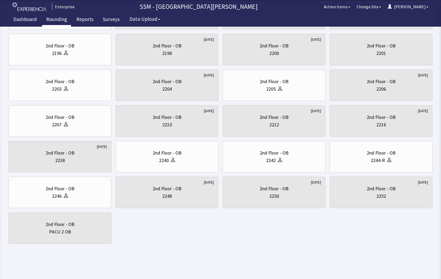
click at [215, 245] on body "Enterprise SSM - St. [PERSON_NAME] Hospital Action Items Change Site [PERSON_NA…" at bounding box center [220, 87] width 441 height 331
click at [207, 234] on div "[DATE] 2nd Floor - [GEOGRAPHIC_DATA] 2nd Floor - OB 2179 [DATE] 2nd Floor - OB …" at bounding box center [220, 121] width 423 height 246
click at [154, 234] on div "[DATE] 2nd Floor - [GEOGRAPHIC_DATA] 2nd Floor - OB 2179 [DATE] 2nd Floor - OB …" at bounding box center [220, 121] width 423 height 246
click at [178, 238] on div "[DATE] 2nd Floor - [GEOGRAPHIC_DATA] 2nd Floor - OB 2179 [DATE] 2nd Floor - OB …" at bounding box center [220, 121] width 423 height 246
click at [74, 197] on div "2246" at bounding box center [60, 196] width 94 height 7
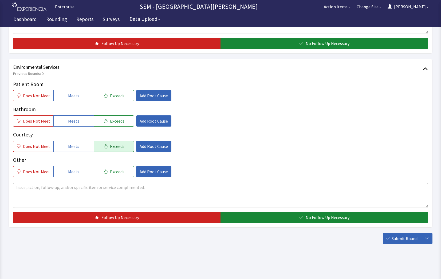
scroll to position [498, 0]
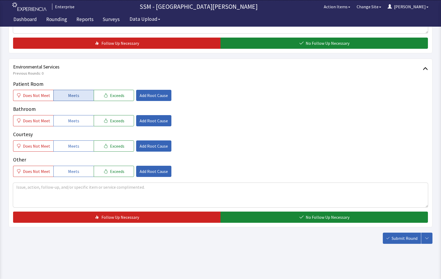
drag, startPoint x: 70, startPoint y: 93, endPoint x: 72, endPoint y: 98, distance: 5.4
click at [70, 94] on span "Meets" at bounding box center [73, 95] width 11 height 6
drag, startPoint x: 72, startPoint y: 123, endPoint x: 69, endPoint y: 143, distance: 20.5
click at [72, 125] on button "Meets" at bounding box center [73, 120] width 40 height 11
drag, startPoint x: 67, startPoint y: 148, endPoint x: 102, endPoint y: 170, distance: 41.9
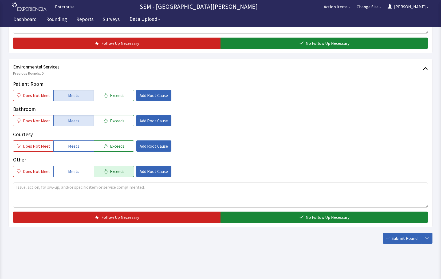
click at [69, 149] on span "Meets" at bounding box center [73, 146] width 11 height 6
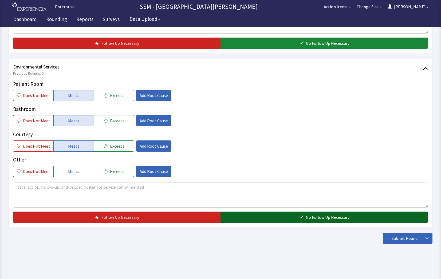
click at [241, 215] on button "No Follow Up Necessary" at bounding box center [323, 217] width 207 height 11
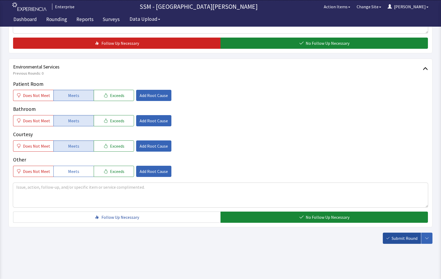
click at [406, 236] on span "Submit Round" at bounding box center [404, 238] width 26 height 6
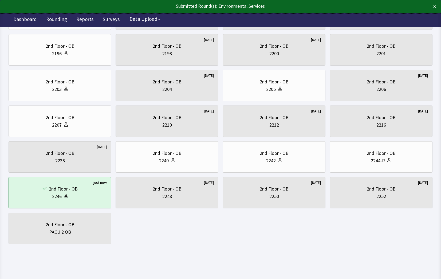
scroll to position [78, 0]
click at [376, 157] on div "2244-R" at bounding box center [377, 160] width 14 height 7
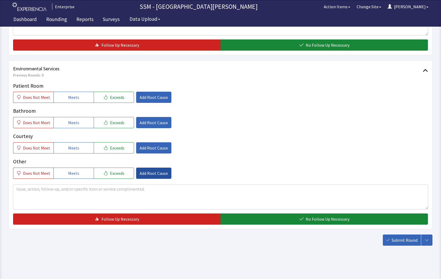
scroll to position [498, 0]
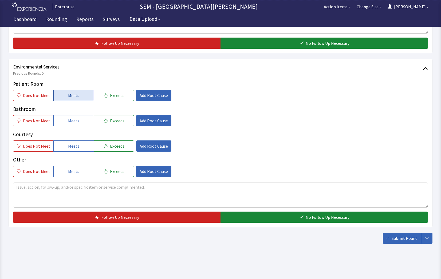
click at [82, 94] on button "Meets" at bounding box center [73, 95] width 40 height 11
drag, startPoint x: 83, startPoint y: 119, endPoint x: 82, endPoint y: 137, distance: 18.2
click at [83, 122] on button "Meets" at bounding box center [73, 120] width 40 height 11
click at [74, 150] on button "Meets" at bounding box center [73, 146] width 40 height 11
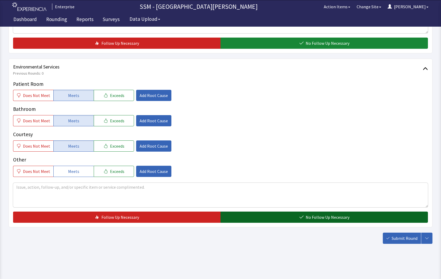
click at [299, 222] on button "No Follow Up Necessary" at bounding box center [323, 217] width 207 height 11
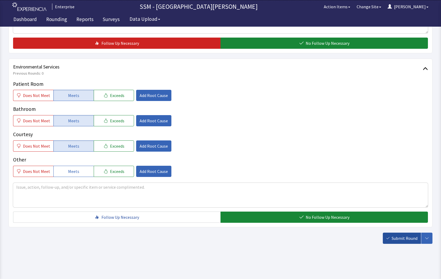
click at [401, 238] on span "Submit Round" at bounding box center [404, 238] width 26 height 6
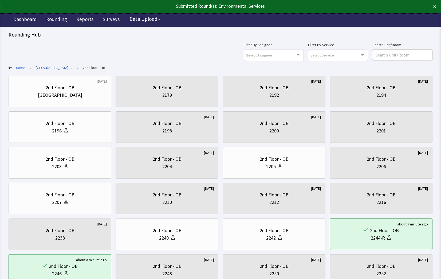
click at [135, 46] on div "Filter By Assignee Select Assignee Clear Selection [PERSON_NAME] [PERSON_NAME] …" at bounding box center [220, 51] width 423 height 19
drag, startPoint x: 49, startPoint y: 18, endPoint x: 52, endPoint y: 18, distance: 3.2
click at [50, 18] on link "Rounding" at bounding box center [56, 19] width 29 height 13
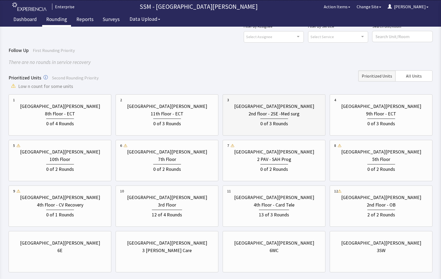
scroll to position [47, 0]
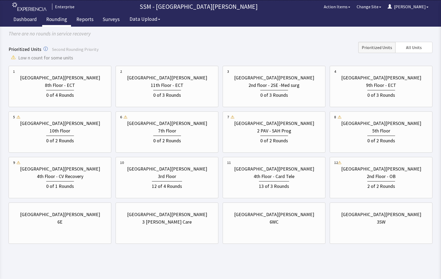
click at [229, 257] on html "Enterprise SSM - St. [PERSON_NAME] Hospital Action Items Change Site [PERSON_NA…" at bounding box center [220, 116] width 441 height 326
click at [391, 140] on div "0 of 2 Rounds" at bounding box center [381, 140] width 28 height 9
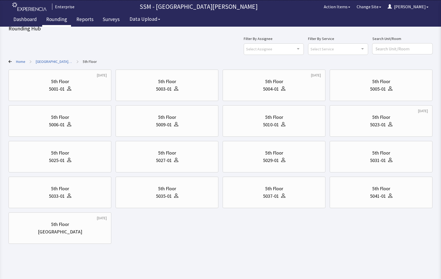
scroll to position [0, 0]
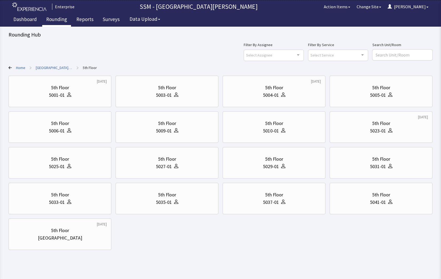
click at [157, 49] on div "Filter By Assignee Select Assignee Clear Selection [PERSON_NAME] [PERSON_NAME] …" at bounding box center [220, 51] width 423 height 19
click at [191, 252] on body "Enterprise SSM - St. [PERSON_NAME] Hospital Action Items Change Site [PERSON_NA…" at bounding box center [220, 130] width 441 height 260
click at [284, 91] on div at bounding box center [282, 94] width 6 height 7
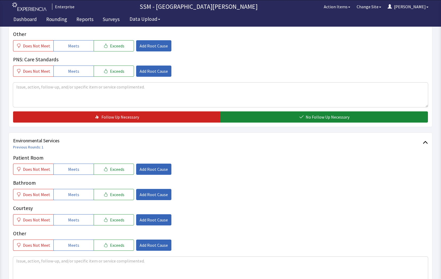
scroll to position [453, 0]
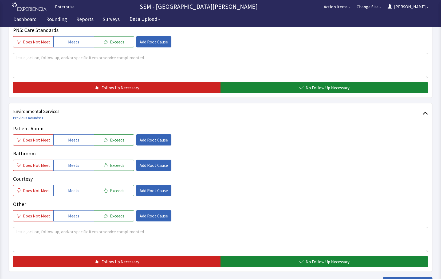
drag, startPoint x: 75, startPoint y: 139, endPoint x: 79, endPoint y: 146, distance: 8.1
click at [77, 141] on span "Meets" at bounding box center [73, 140] width 11 height 6
click at [81, 170] on button "Meets" at bounding box center [73, 165] width 40 height 11
click at [77, 194] on button "Meets" at bounding box center [73, 190] width 40 height 11
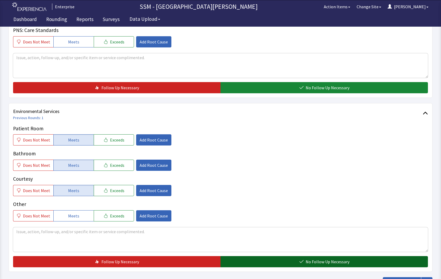
click at [280, 262] on button "No Follow Up Necessary" at bounding box center [323, 261] width 207 height 11
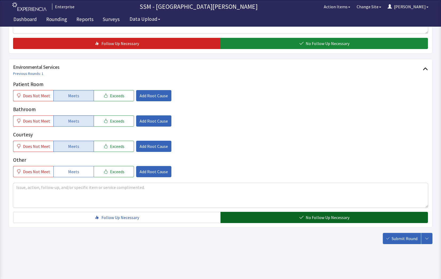
scroll to position [498, 0]
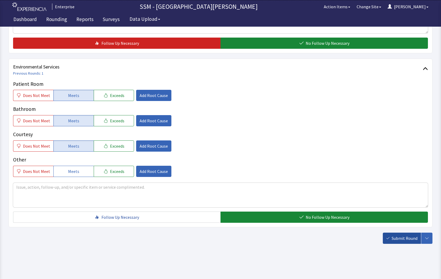
click at [405, 243] on button "Submit Round" at bounding box center [401, 238] width 38 height 11
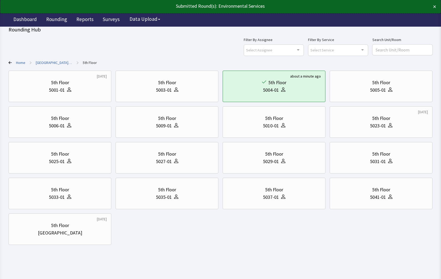
scroll to position [6, 0]
click at [198, 255] on html "Submitted Round(s): Environmental Services × Enterprise SSM - St. [PERSON_NAME]…" at bounding box center [220, 136] width 441 height 285
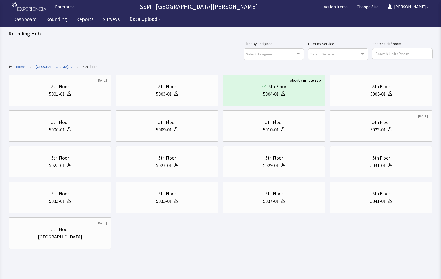
scroll to position [0, 0]
